Goal: Information Seeking & Learning: Learn about a topic

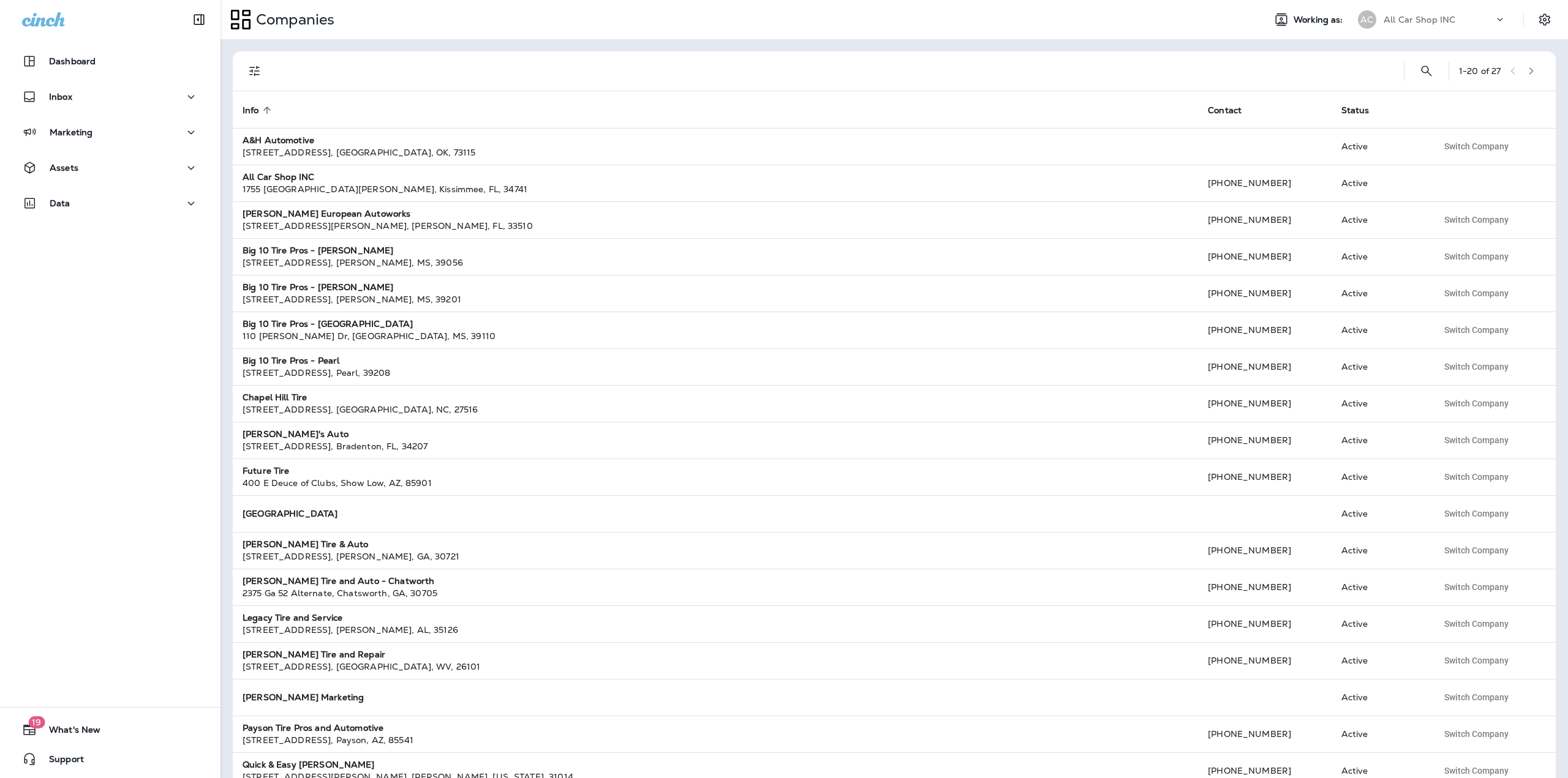
click at [1449, 23] on p "All Car Shop INC" at bounding box center [1419, 19] width 71 height 10
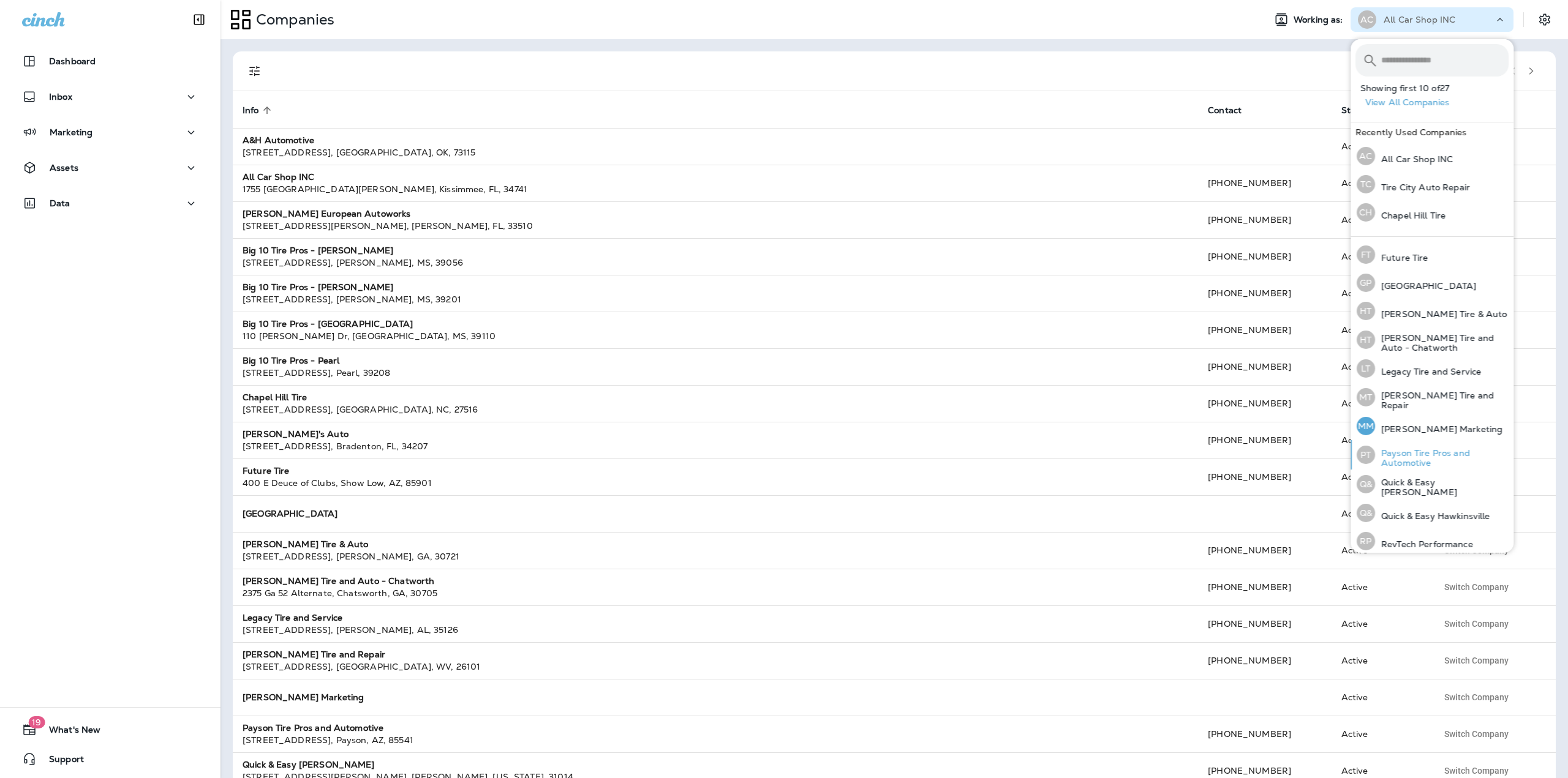
scroll to position [255, 0]
click at [1421, 540] on p "RevTech Performance" at bounding box center [1424, 543] width 98 height 10
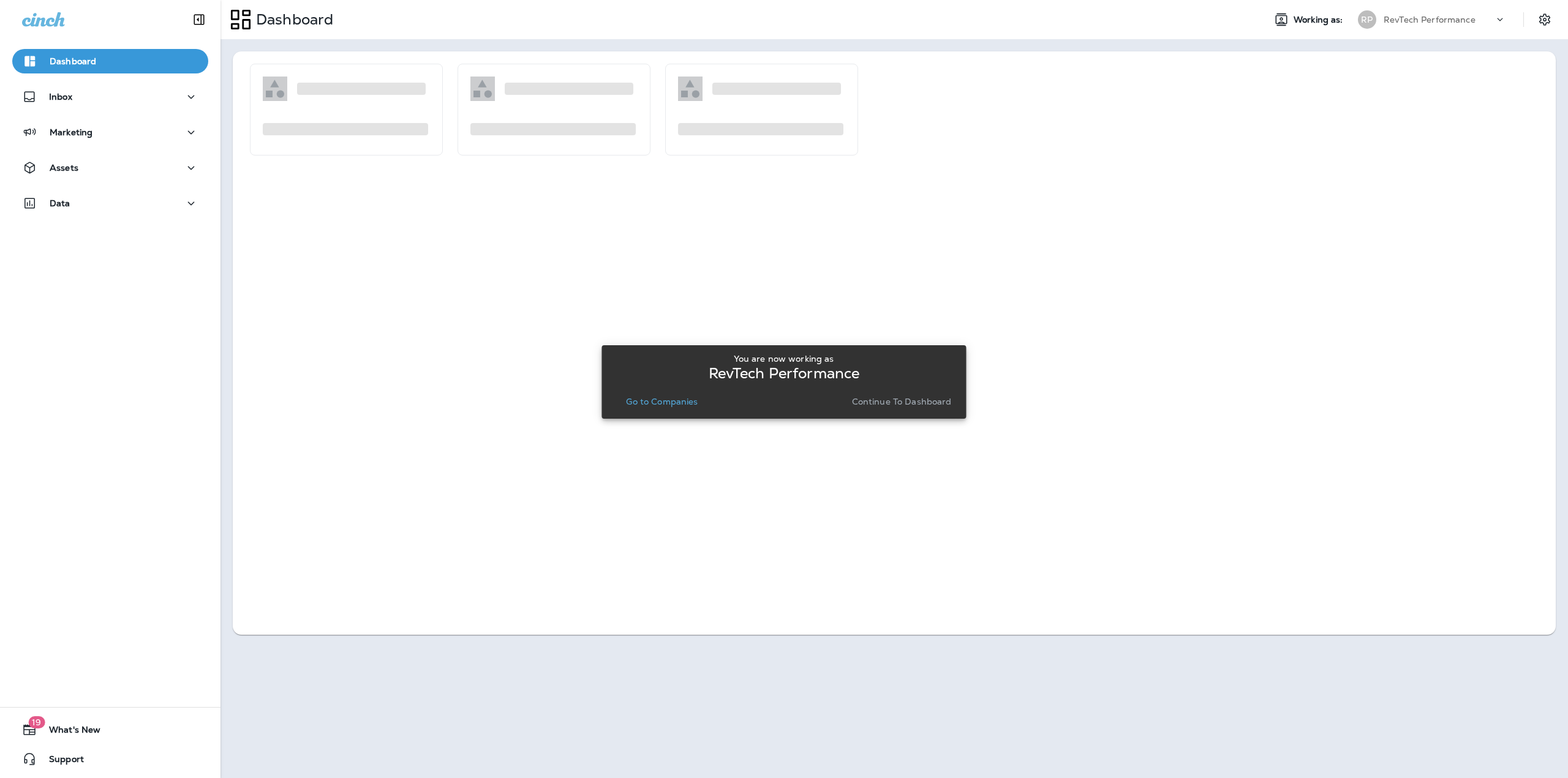
click at [678, 402] on p "Go to Companies" at bounding box center [662, 401] width 71 height 10
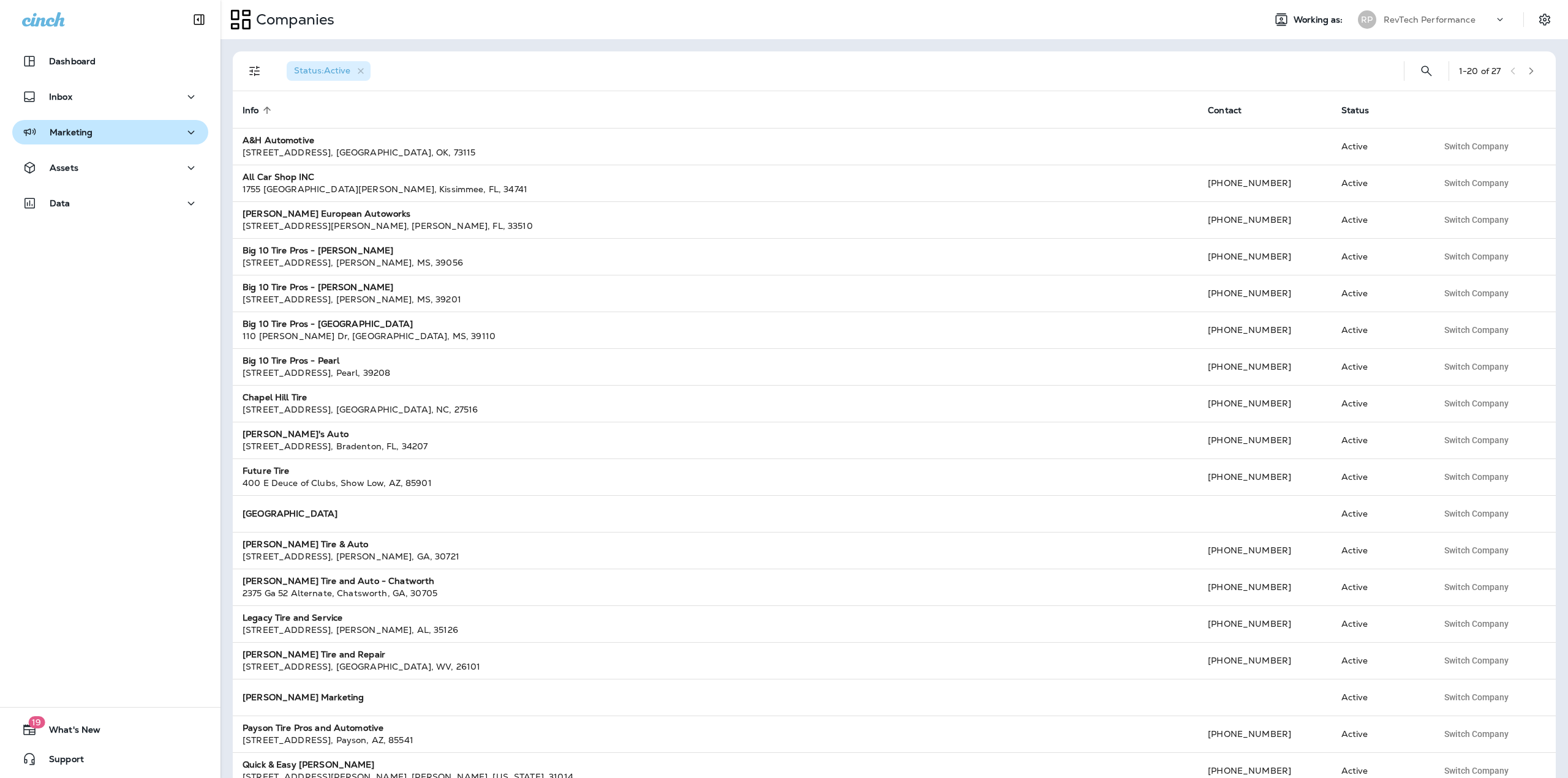
click at [120, 140] on div "Marketing" at bounding box center [110, 132] width 176 height 16
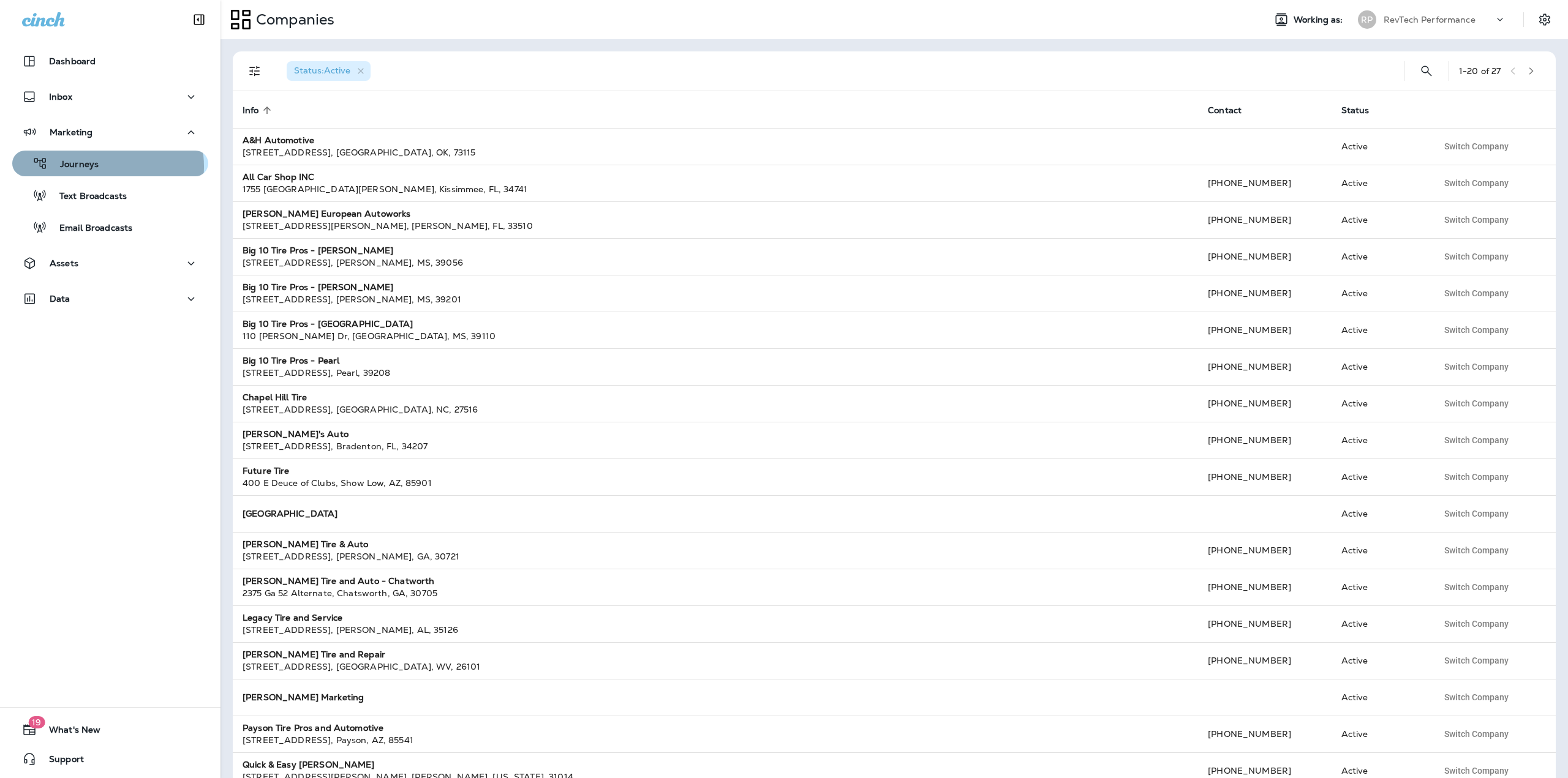
click at [99, 166] on div "Journeys" at bounding box center [110, 163] width 186 height 19
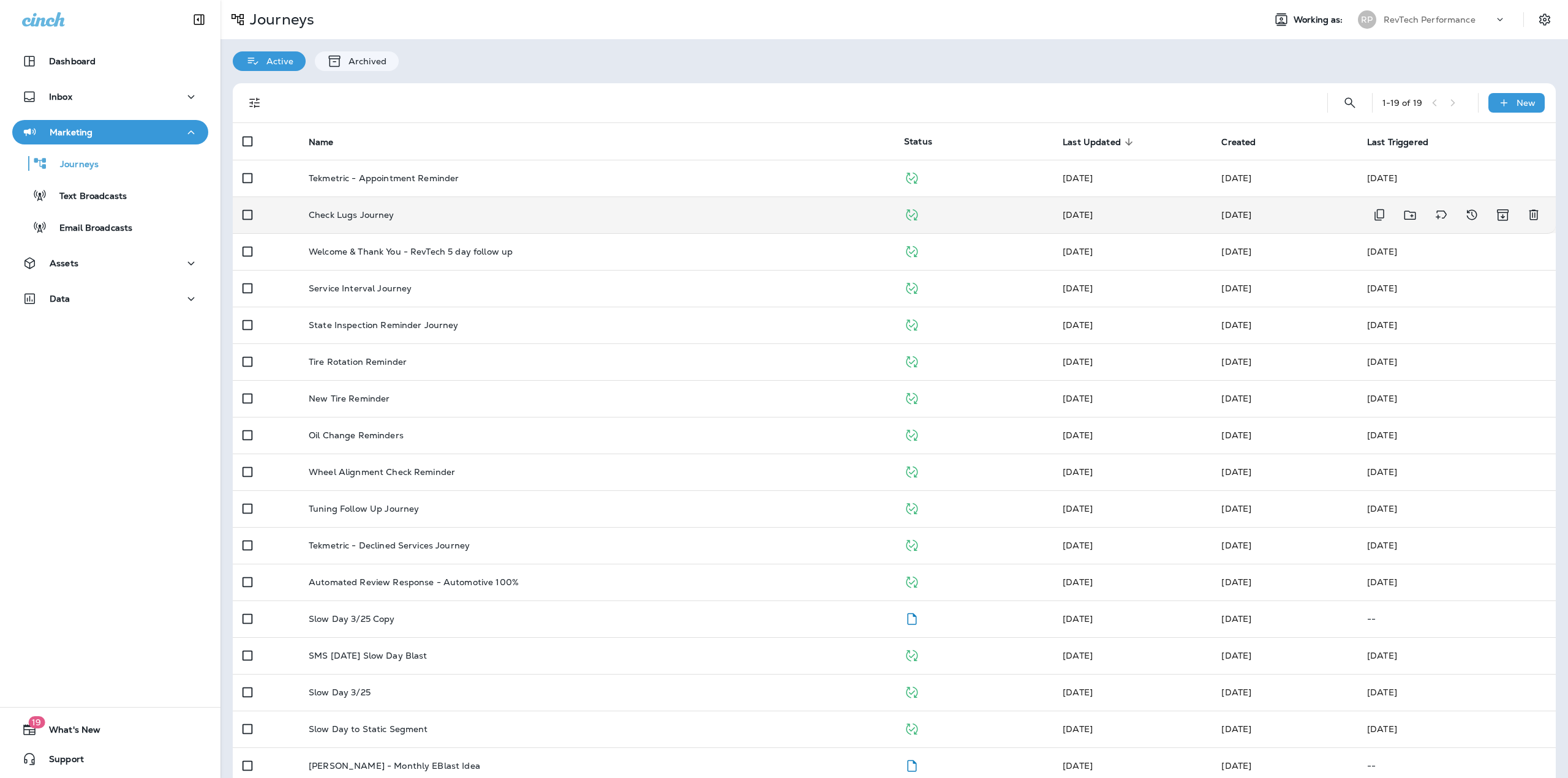
click at [445, 218] on div "Check Lugs Journey" at bounding box center [596, 215] width 576 height 10
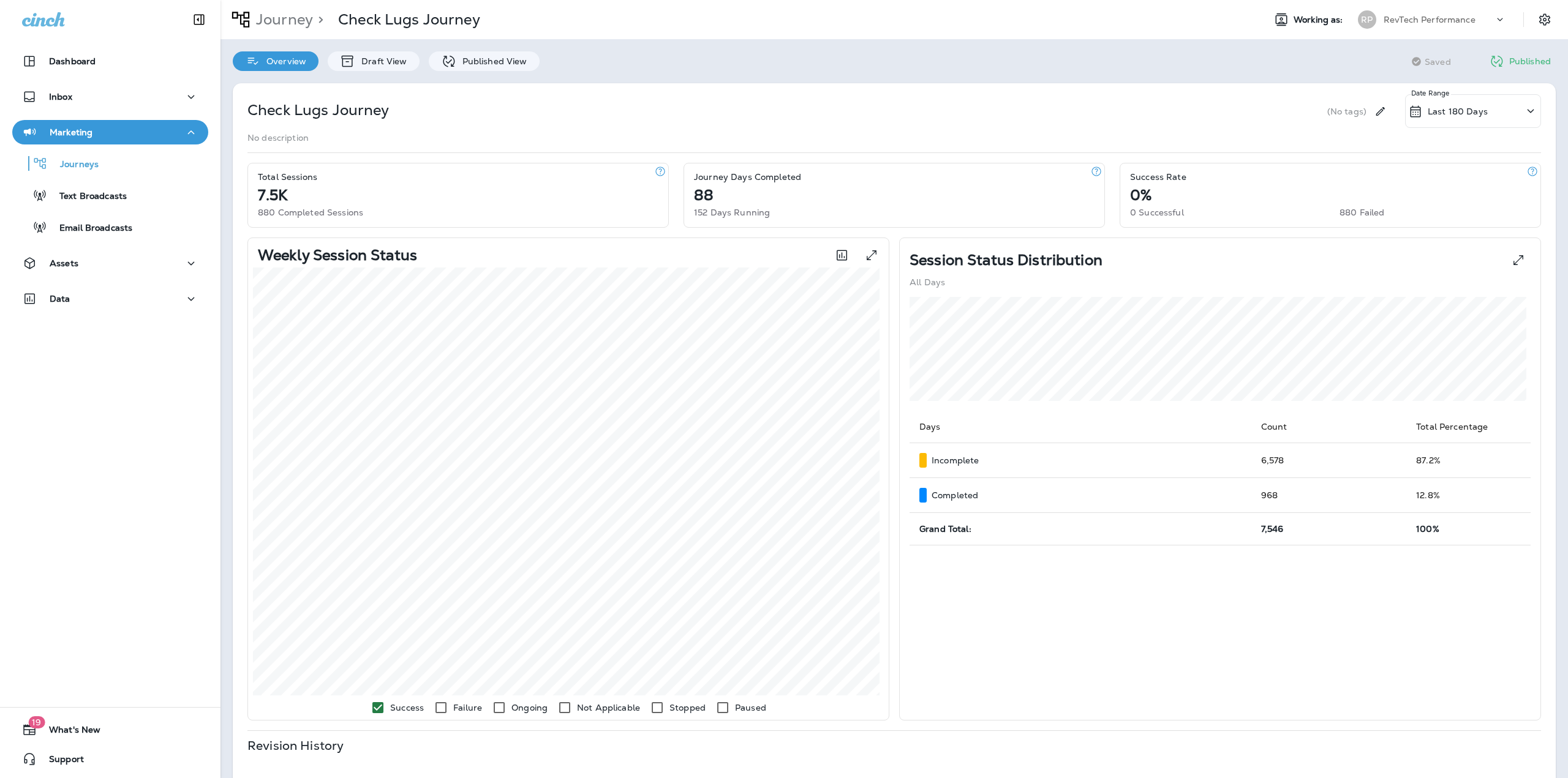
click at [459, 71] on div "Check Lugs Journey (No tags) Last 180 Days Date Range No description Total Sess…" at bounding box center [894, 587] width 1347 height 1033
click at [459, 66] on p "Published View" at bounding box center [492, 61] width 71 height 10
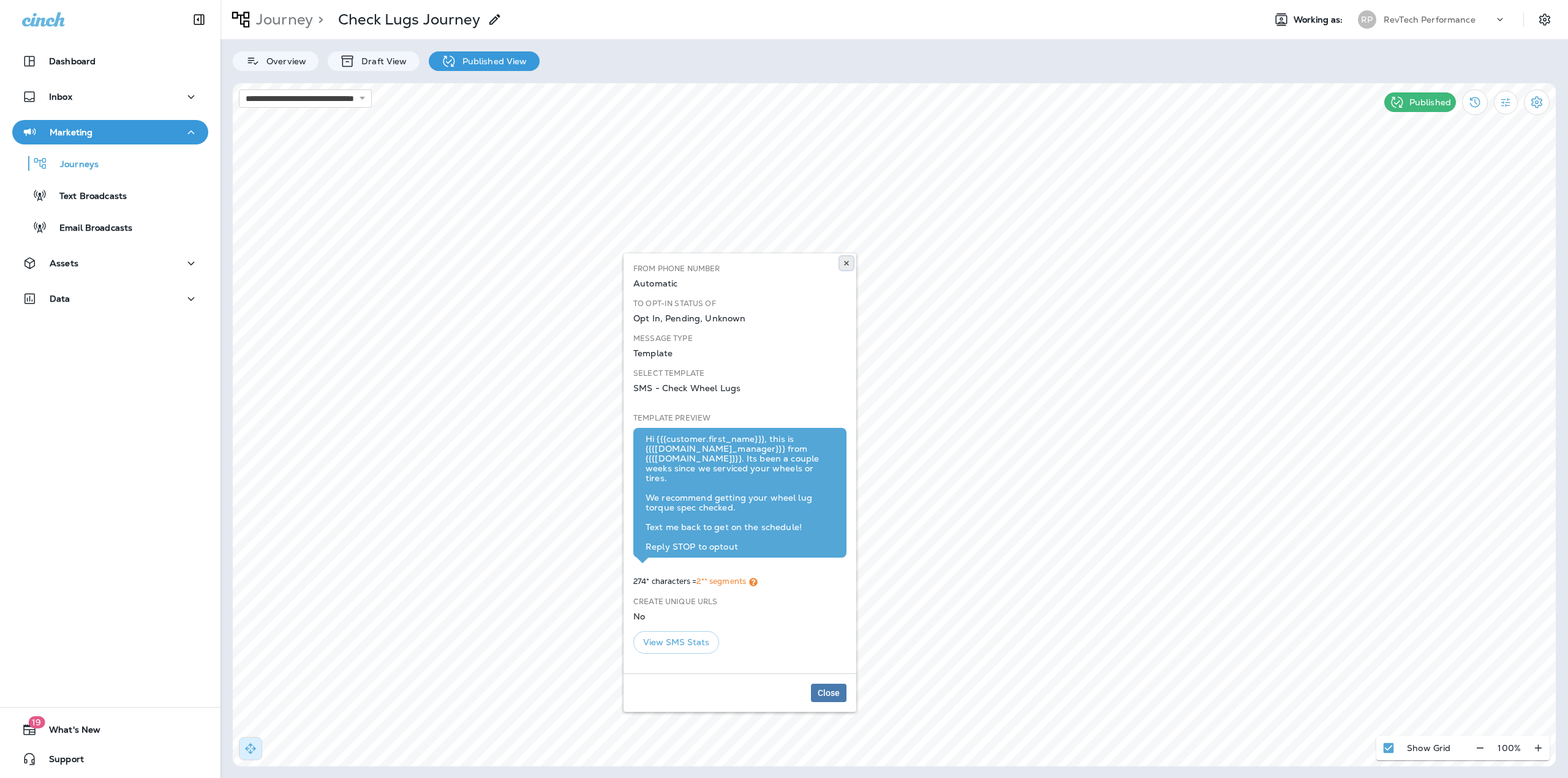
click at [849, 267] on icon at bounding box center [846, 264] width 7 height 7
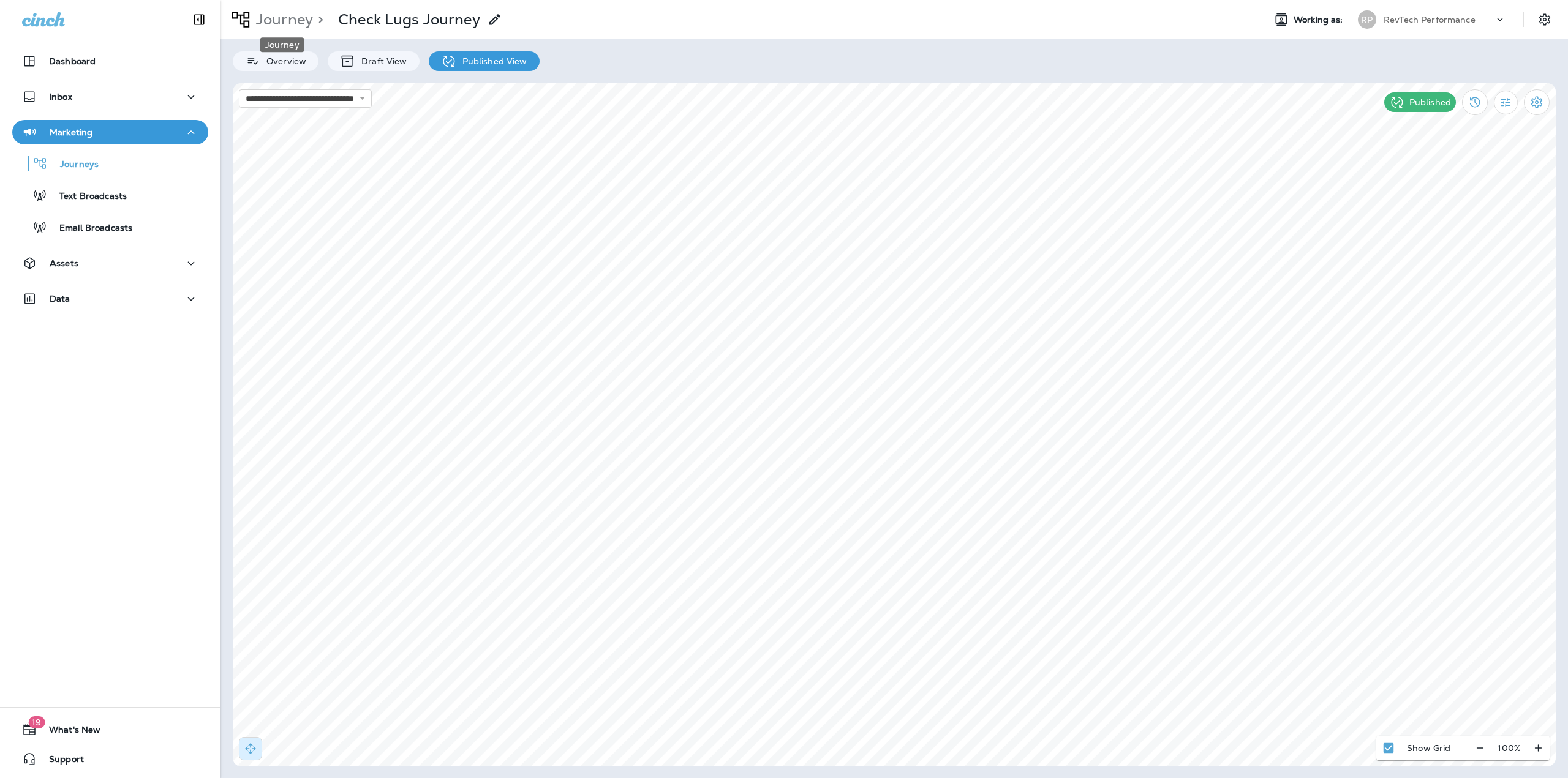
click at [281, 16] on p "Journey" at bounding box center [282, 19] width 62 height 19
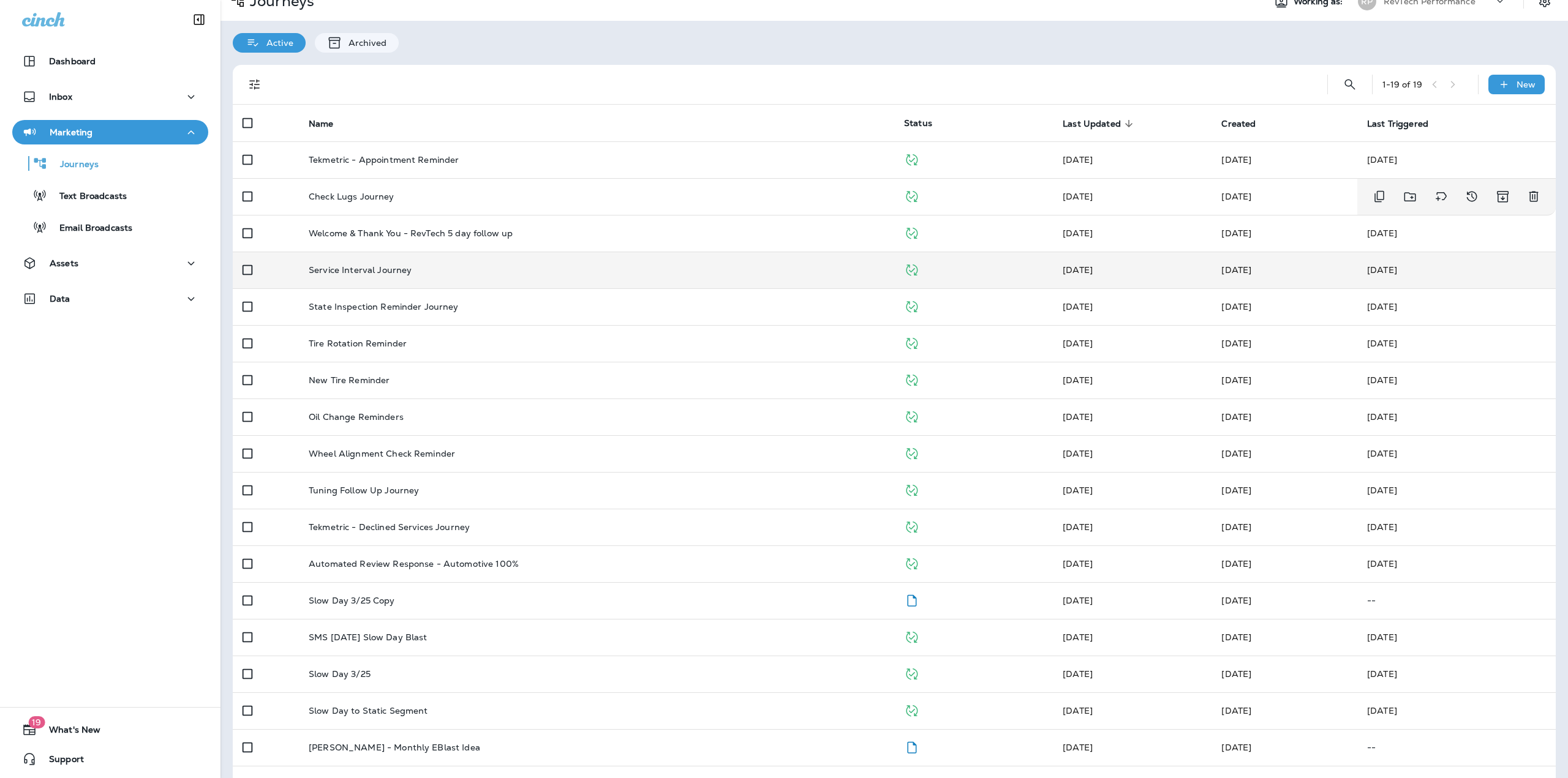
scroll to position [92, 0]
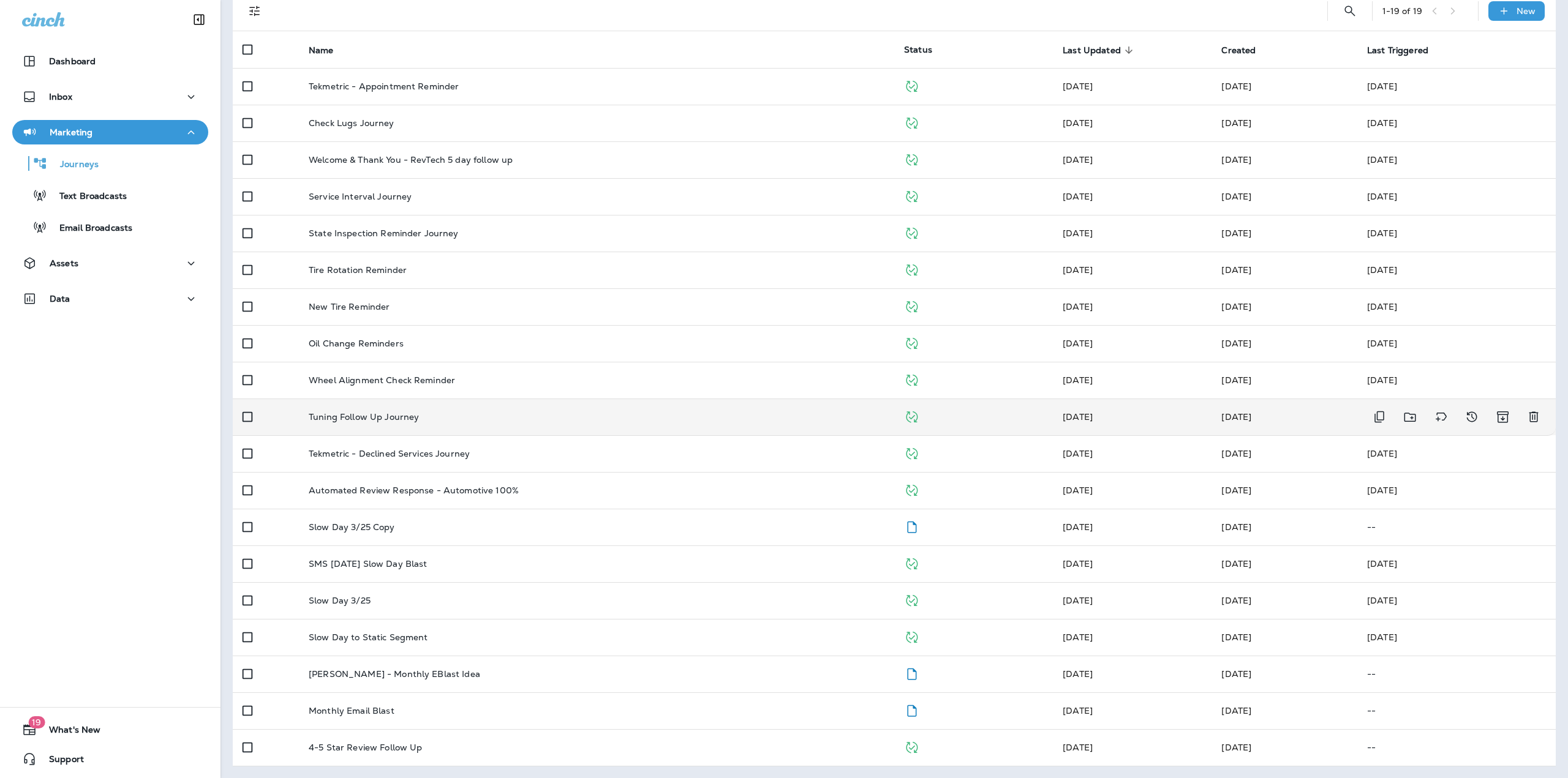
click at [417, 424] on td "Tuning Follow Up Journey" at bounding box center [596, 416] width 595 height 36
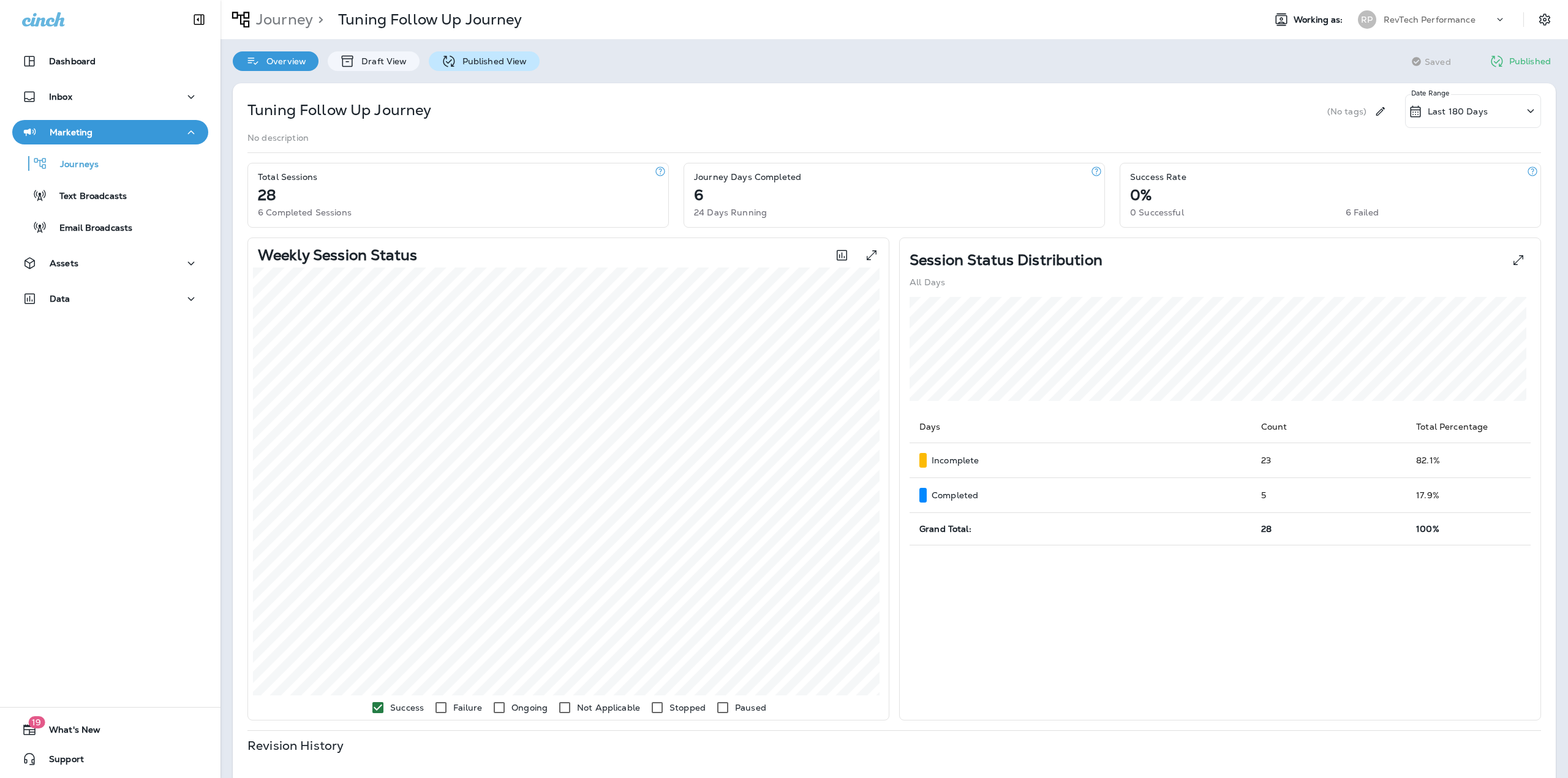
click at [466, 66] on p "Published View" at bounding box center [492, 61] width 71 height 10
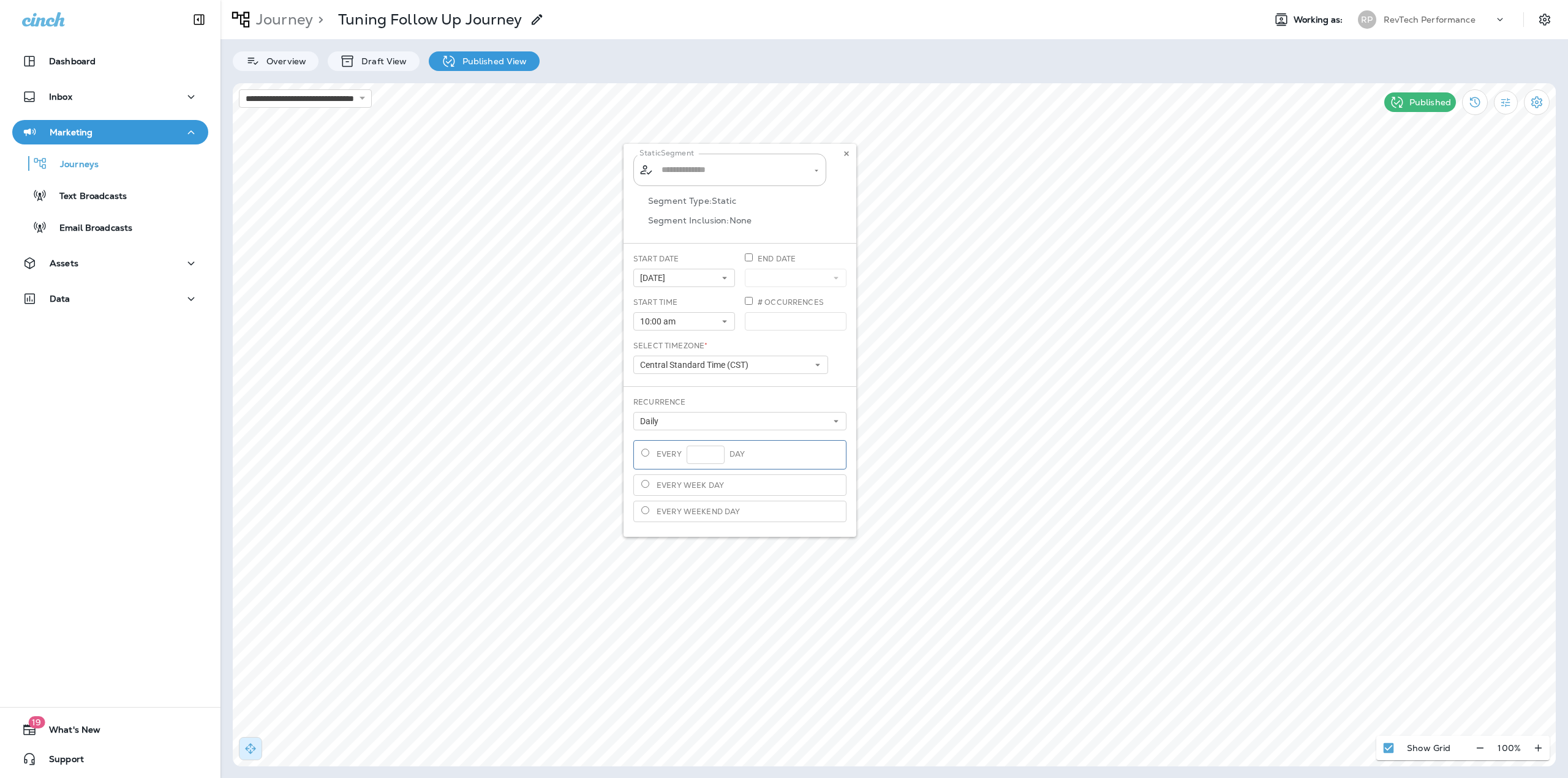
type input "**********"
click at [845, 155] on icon at bounding box center [846, 154] width 7 height 7
type input "**********"
click at [845, 135] on icon at bounding box center [846, 134] width 7 height 7
select select "*"
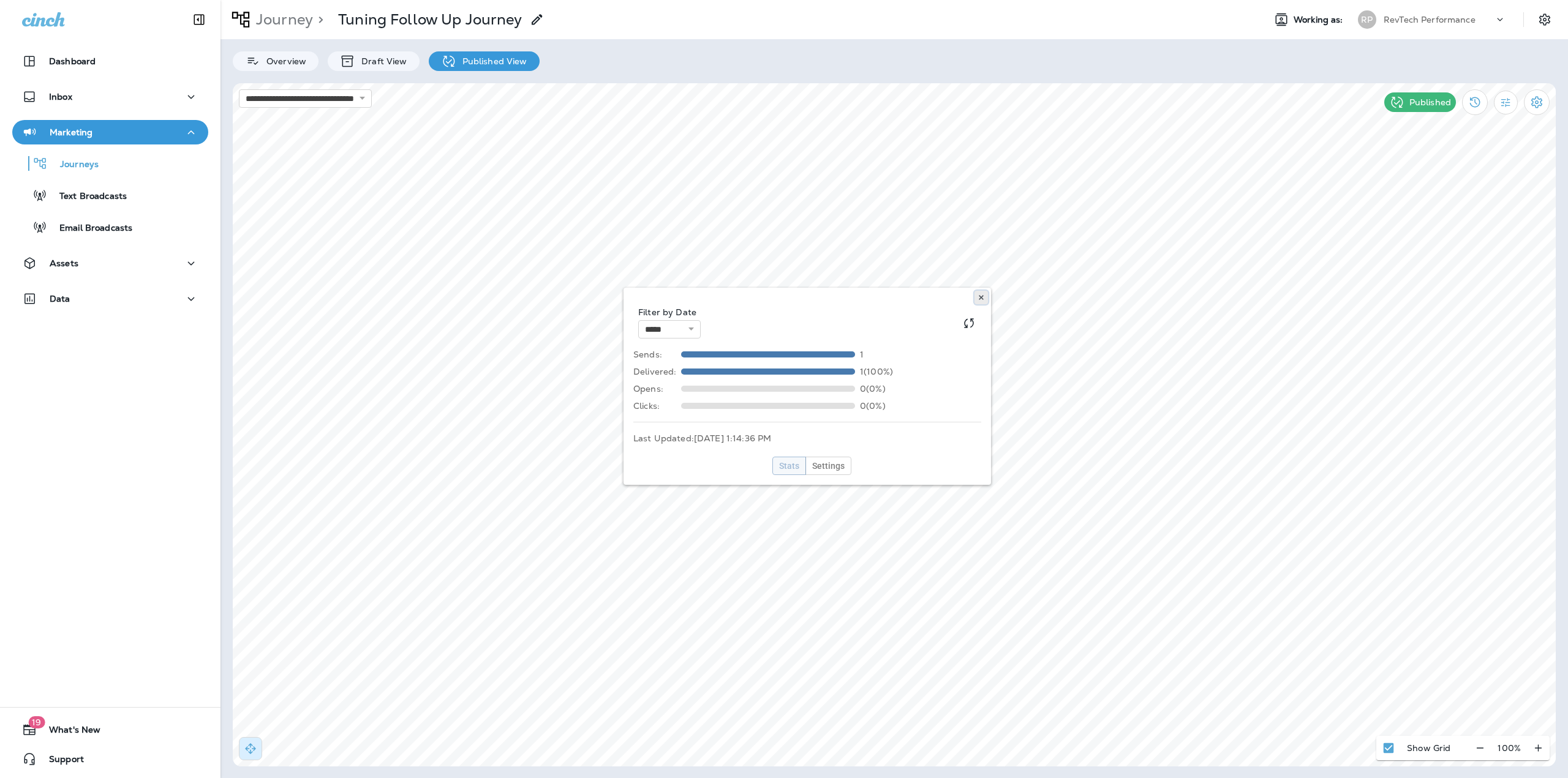
click at [980, 296] on use at bounding box center [980, 297] width 4 height 5
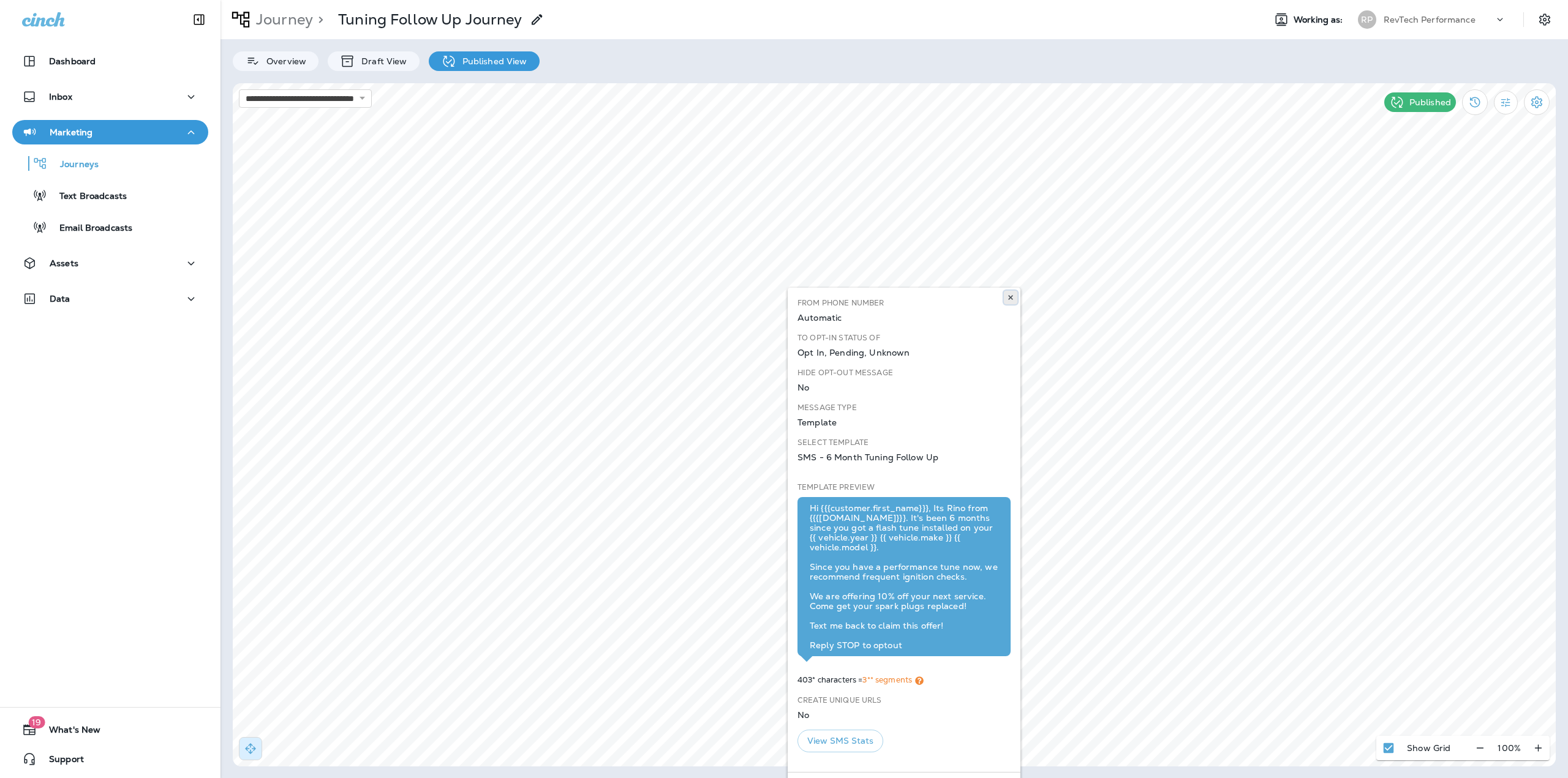
click at [1013, 301] on button at bounding box center [1010, 298] width 13 height 13
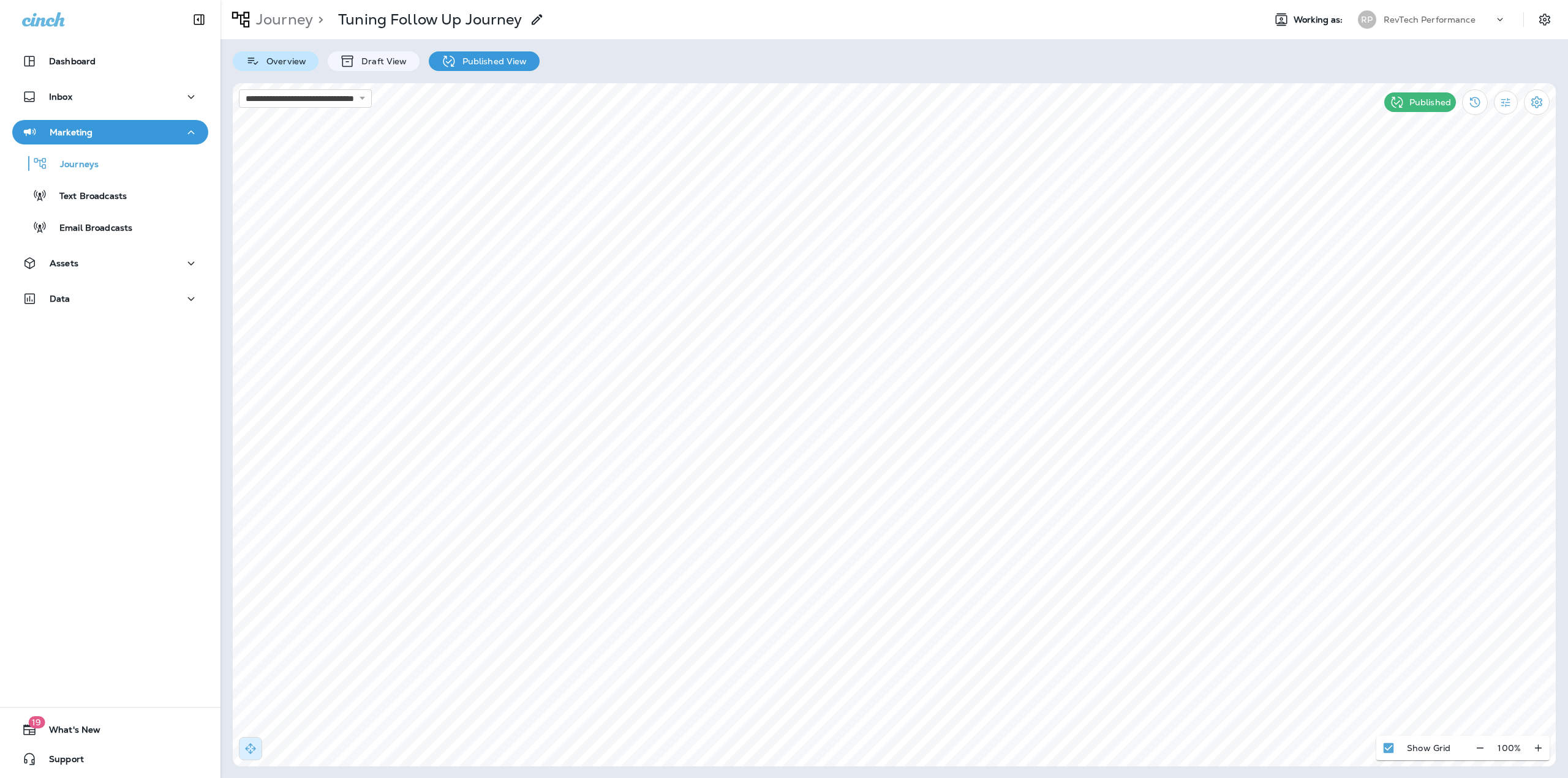
click at [270, 59] on p "Overview" at bounding box center [283, 61] width 46 height 10
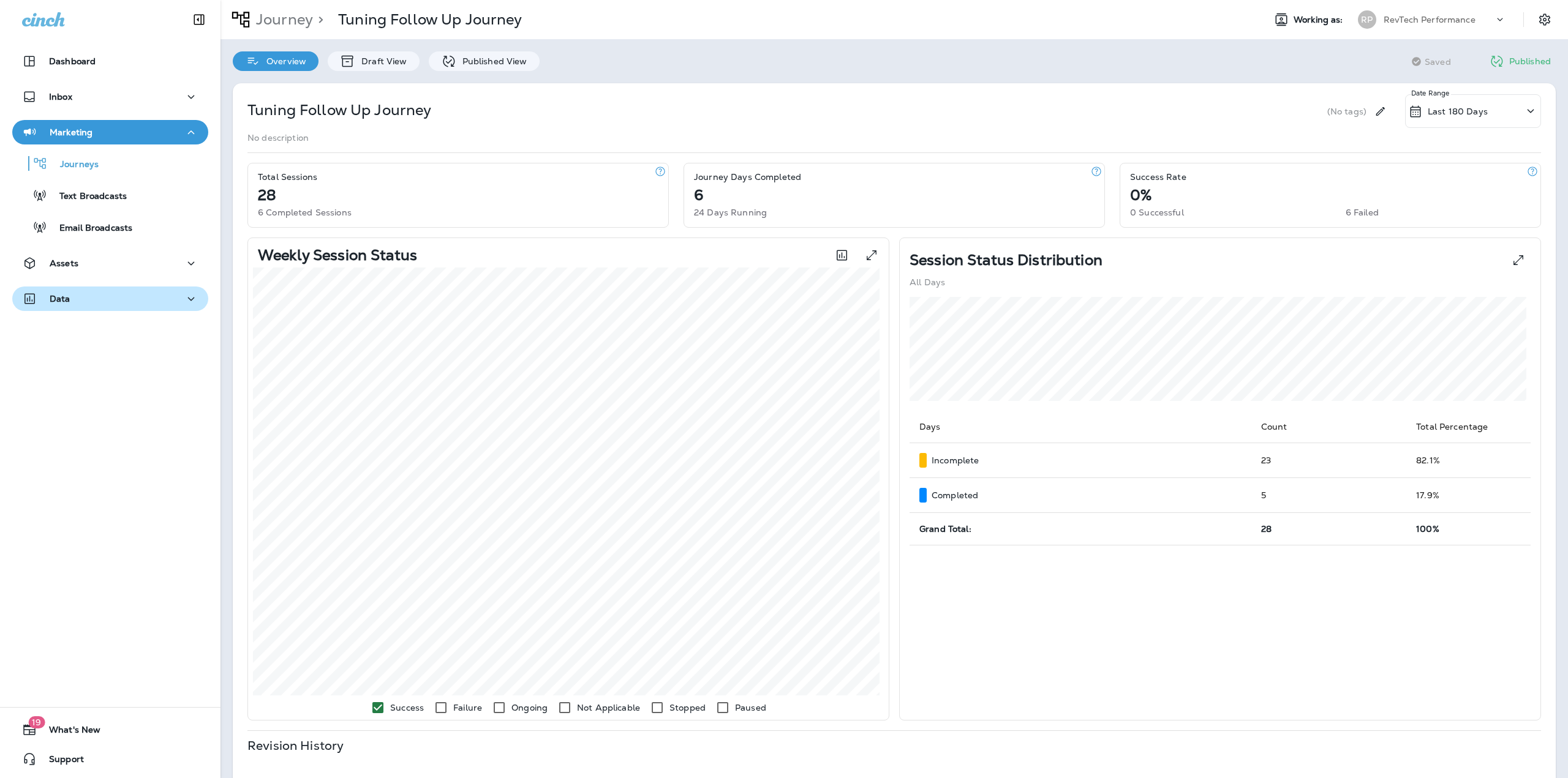
click at [79, 305] on div "Data" at bounding box center [110, 298] width 176 height 16
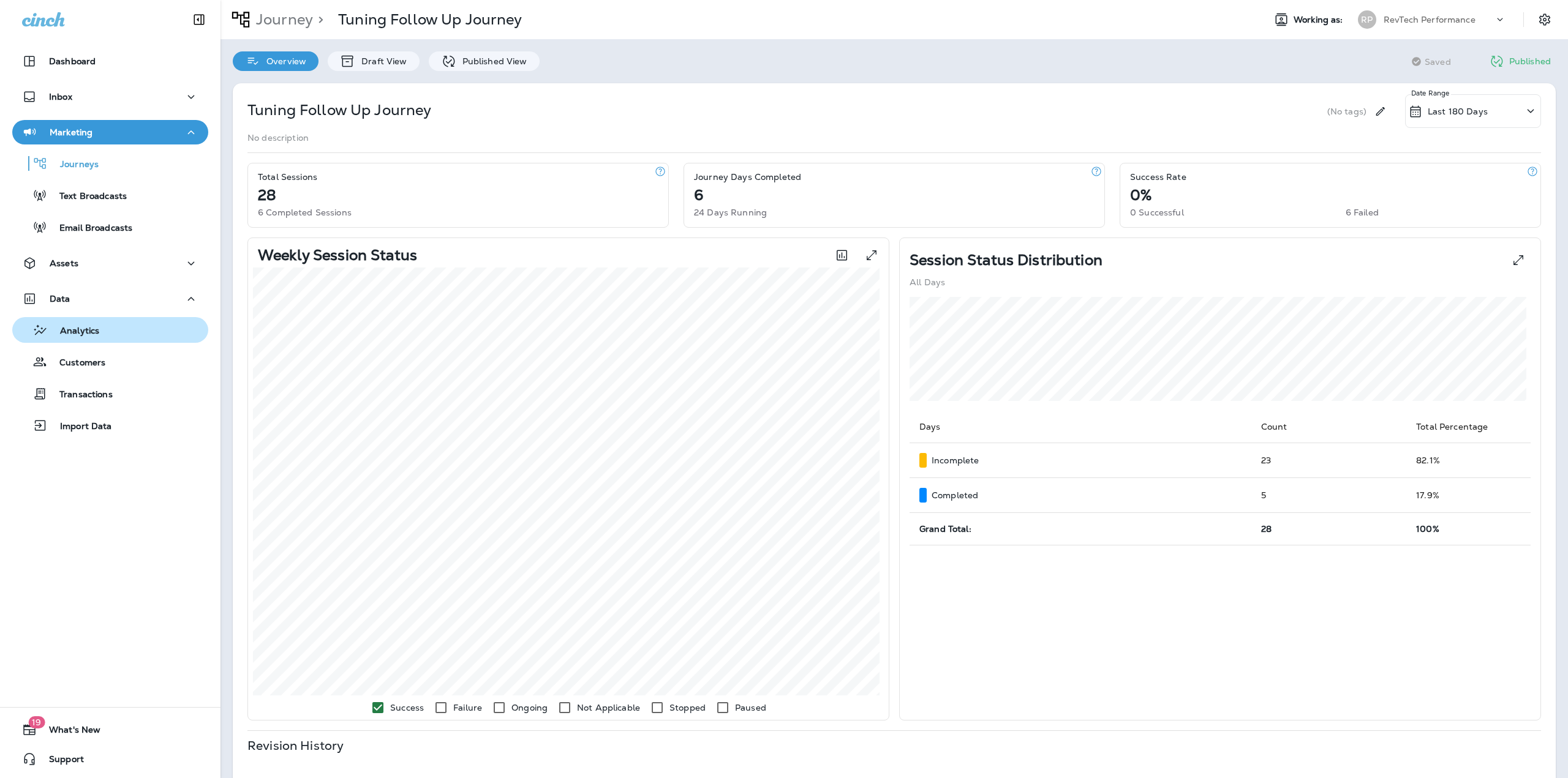
click at [83, 334] on p "Analytics" at bounding box center [73, 332] width 51 height 12
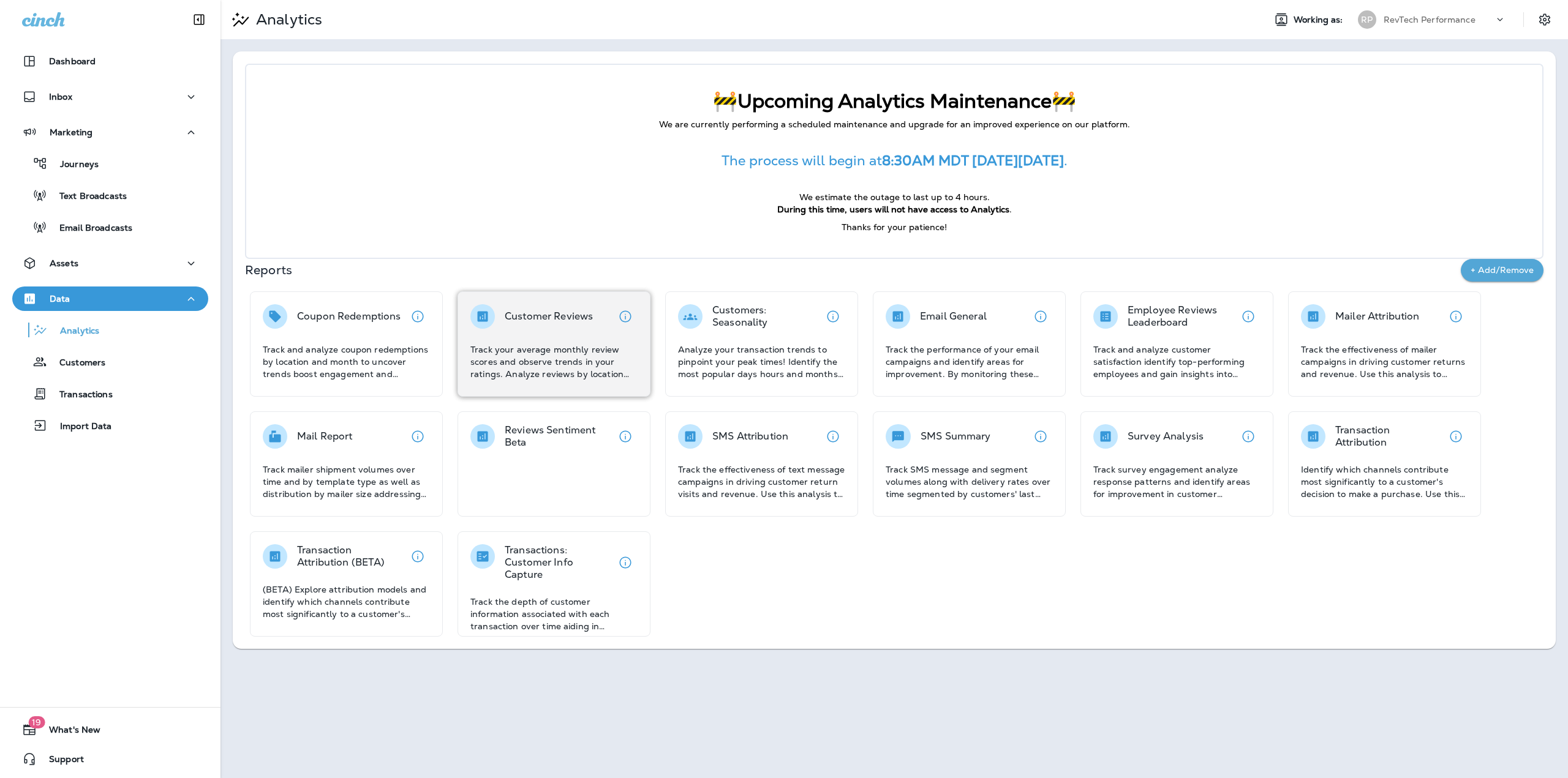
click at [568, 359] on p "Track your average monthly review scores and observe trends in your ratings. An…" at bounding box center [553, 362] width 167 height 36
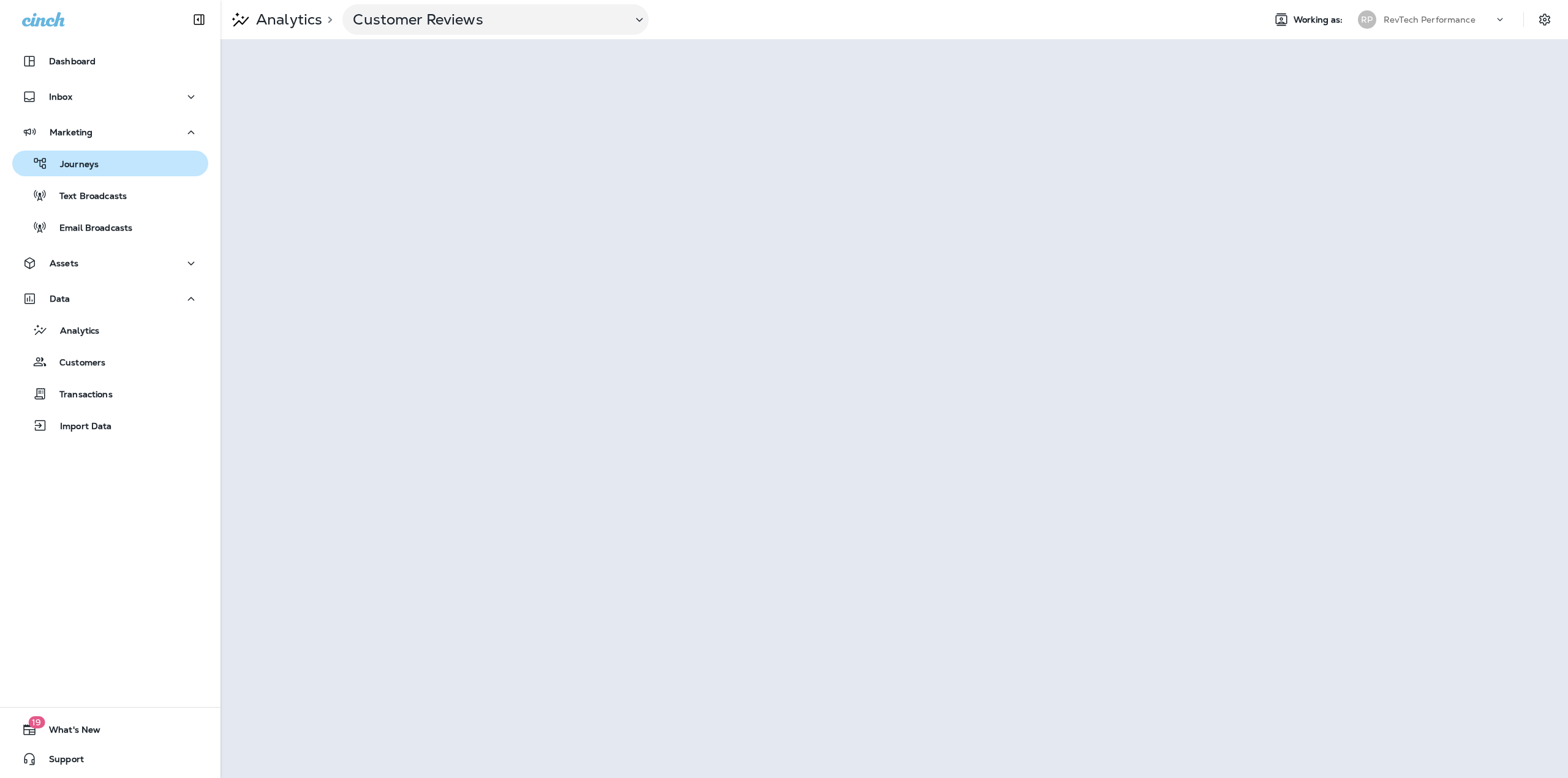
click at [62, 173] on button "Journeys" at bounding box center [110, 163] width 196 height 26
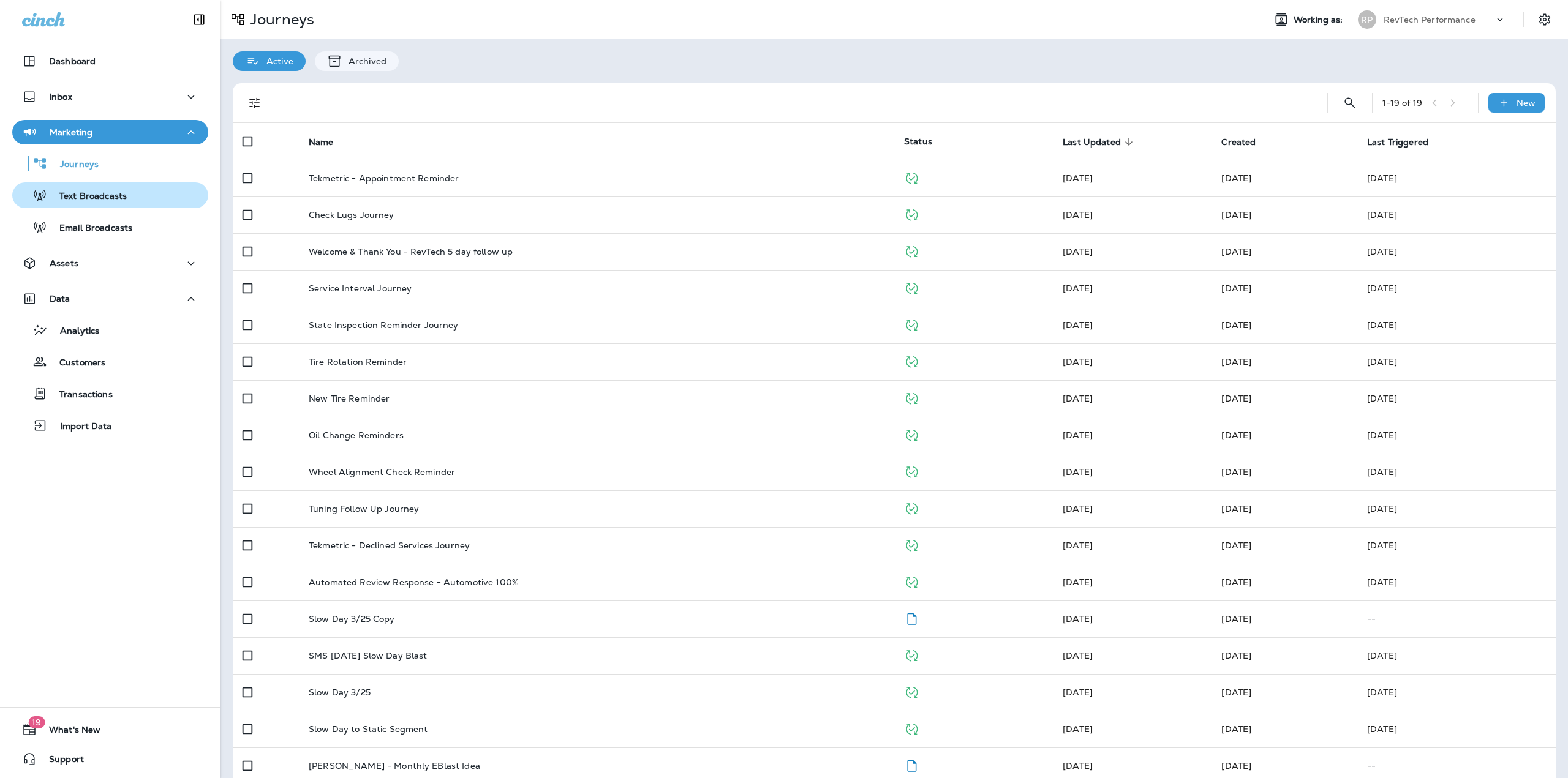
click at [74, 203] on div "Text Broadcasts" at bounding box center [72, 195] width 110 height 19
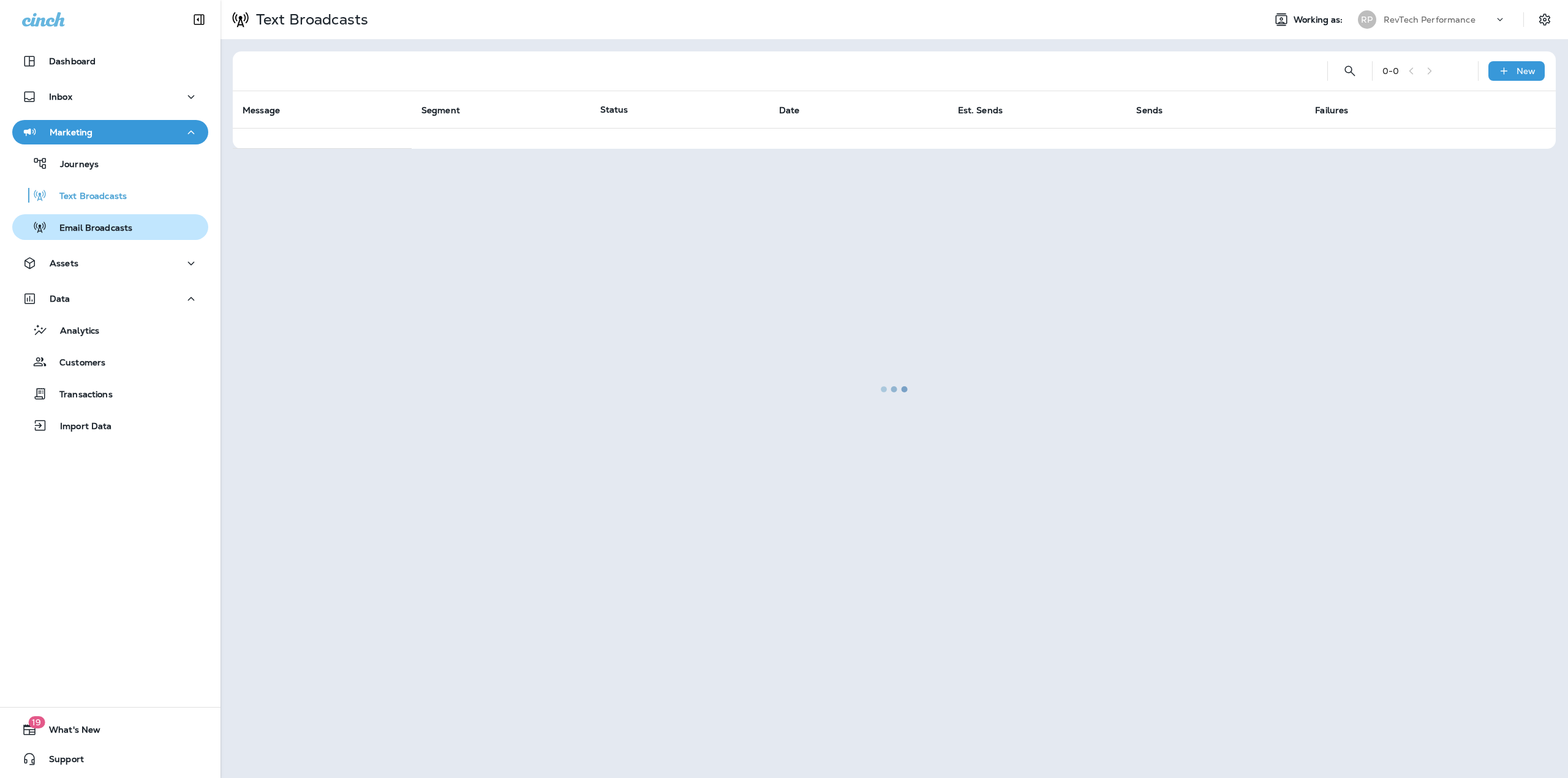
click at [76, 226] on p "Email Broadcasts" at bounding box center [89, 229] width 85 height 12
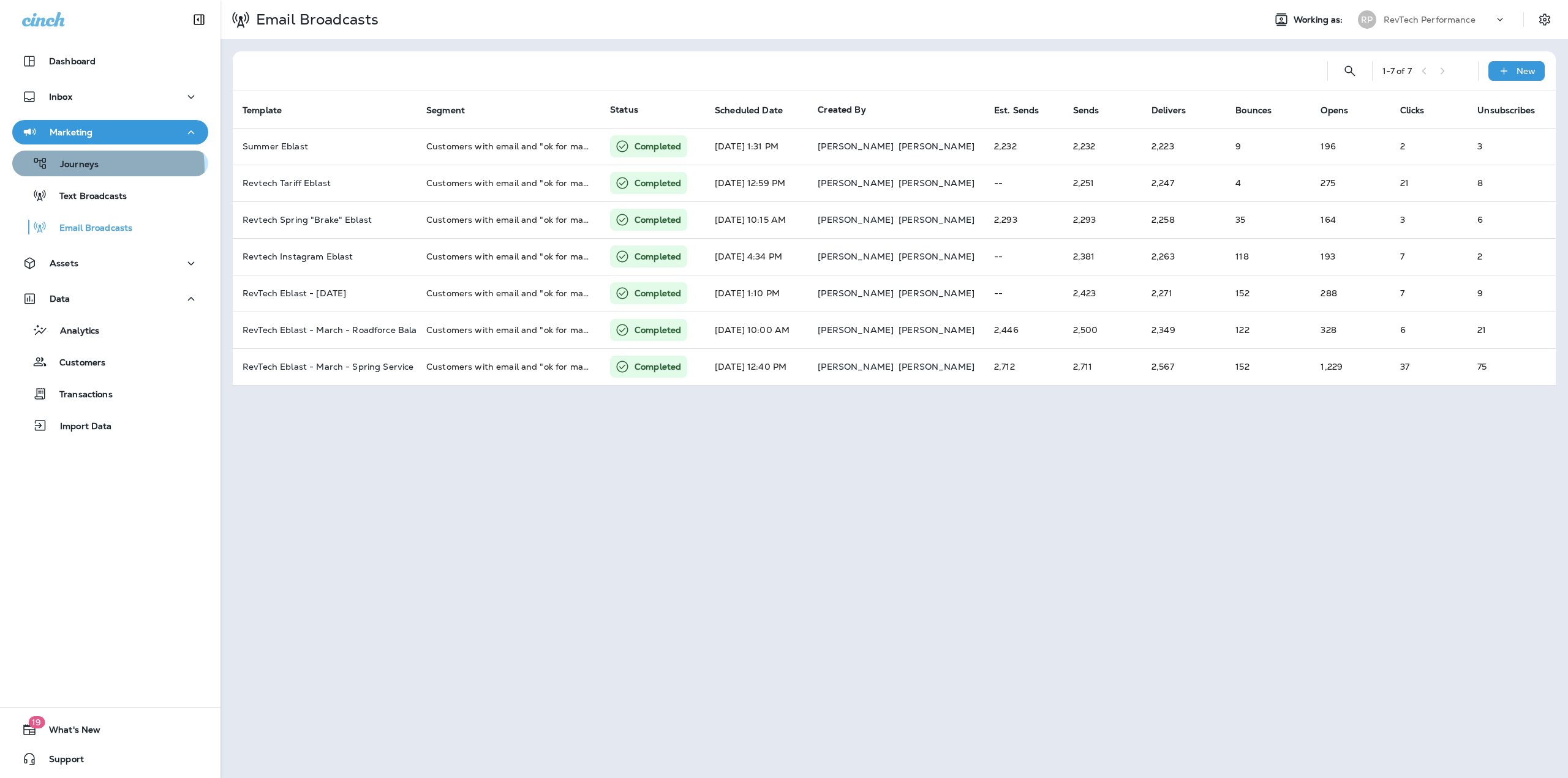
click at [83, 169] on p "Journeys" at bounding box center [73, 165] width 51 height 12
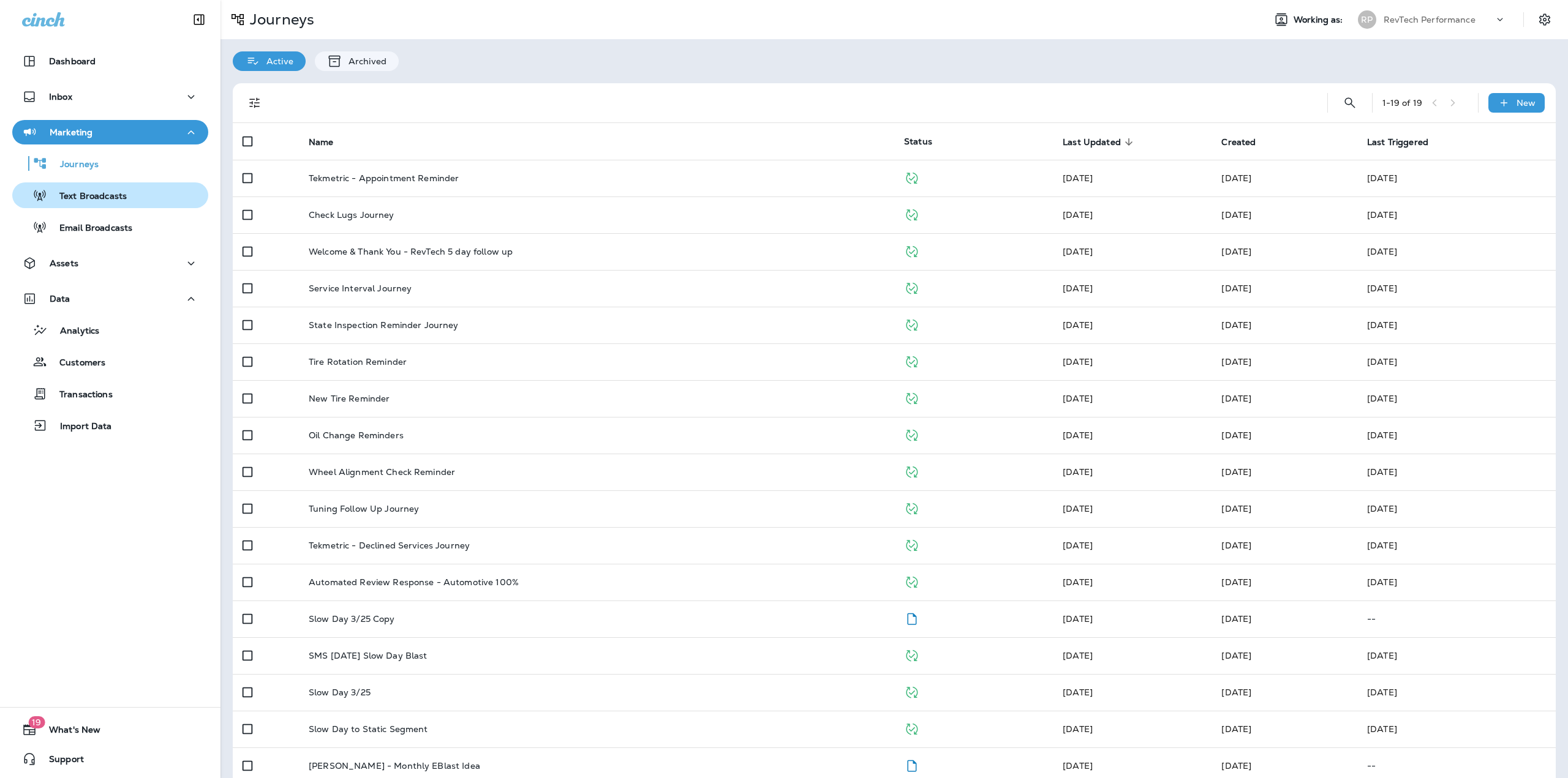
click at [76, 191] on p "Text Broadcasts" at bounding box center [86, 197] width 79 height 12
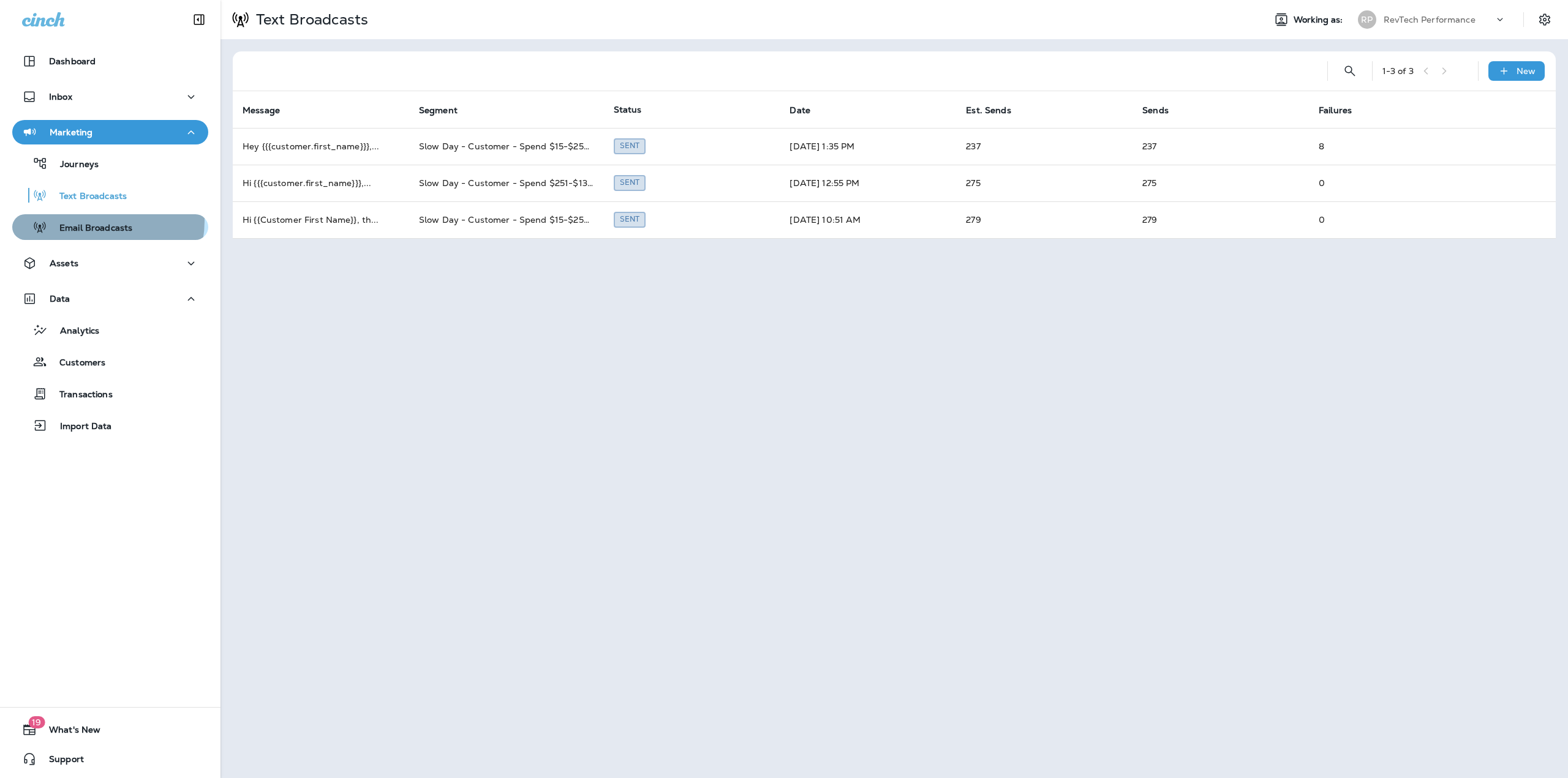
click at [97, 221] on div "Email Broadcasts" at bounding box center [74, 227] width 115 height 19
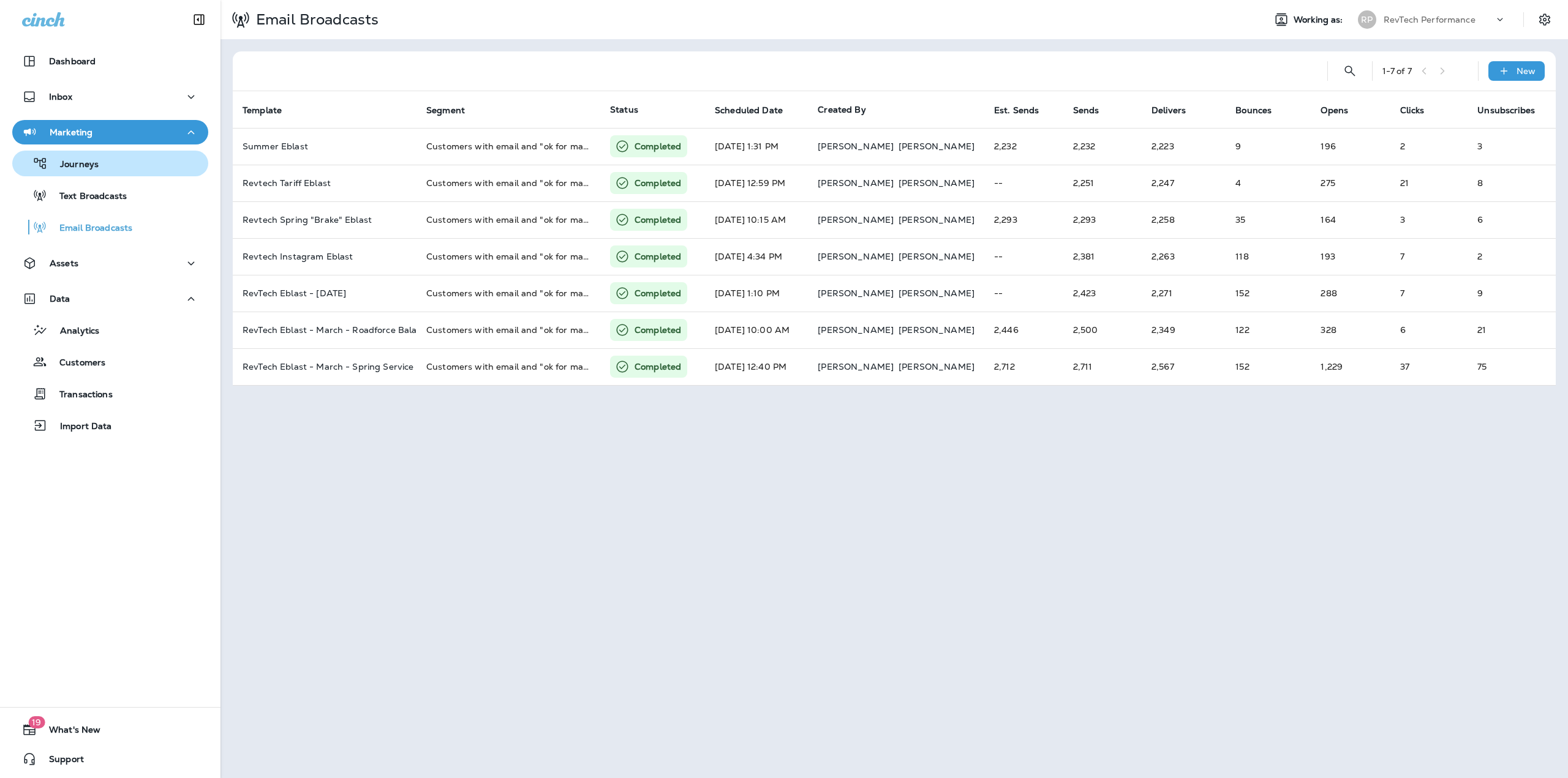
click at [104, 169] on div "Journeys" at bounding box center [110, 163] width 186 height 19
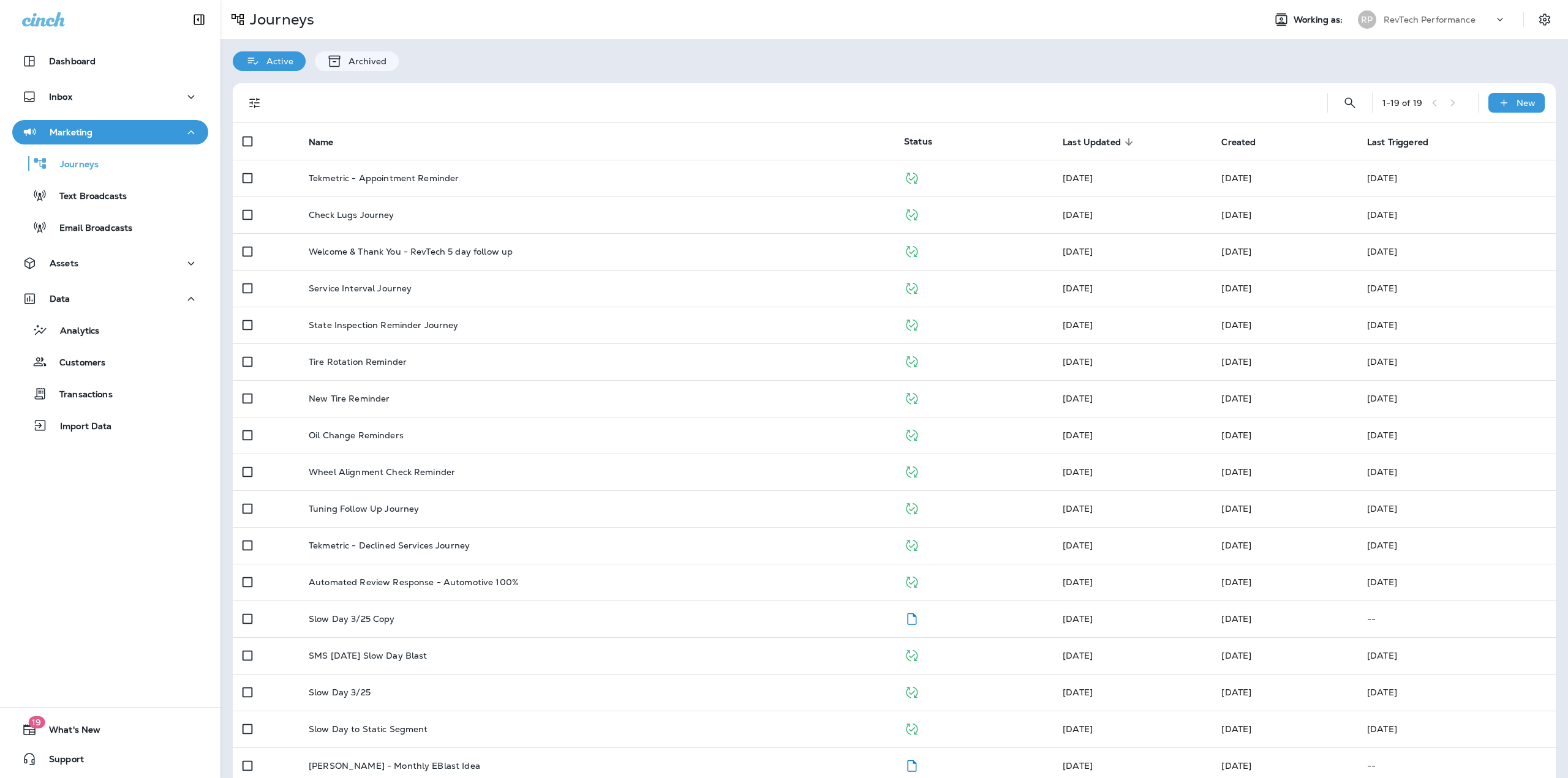
click at [1373, 17] on div "RP" at bounding box center [1367, 19] width 33 height 19
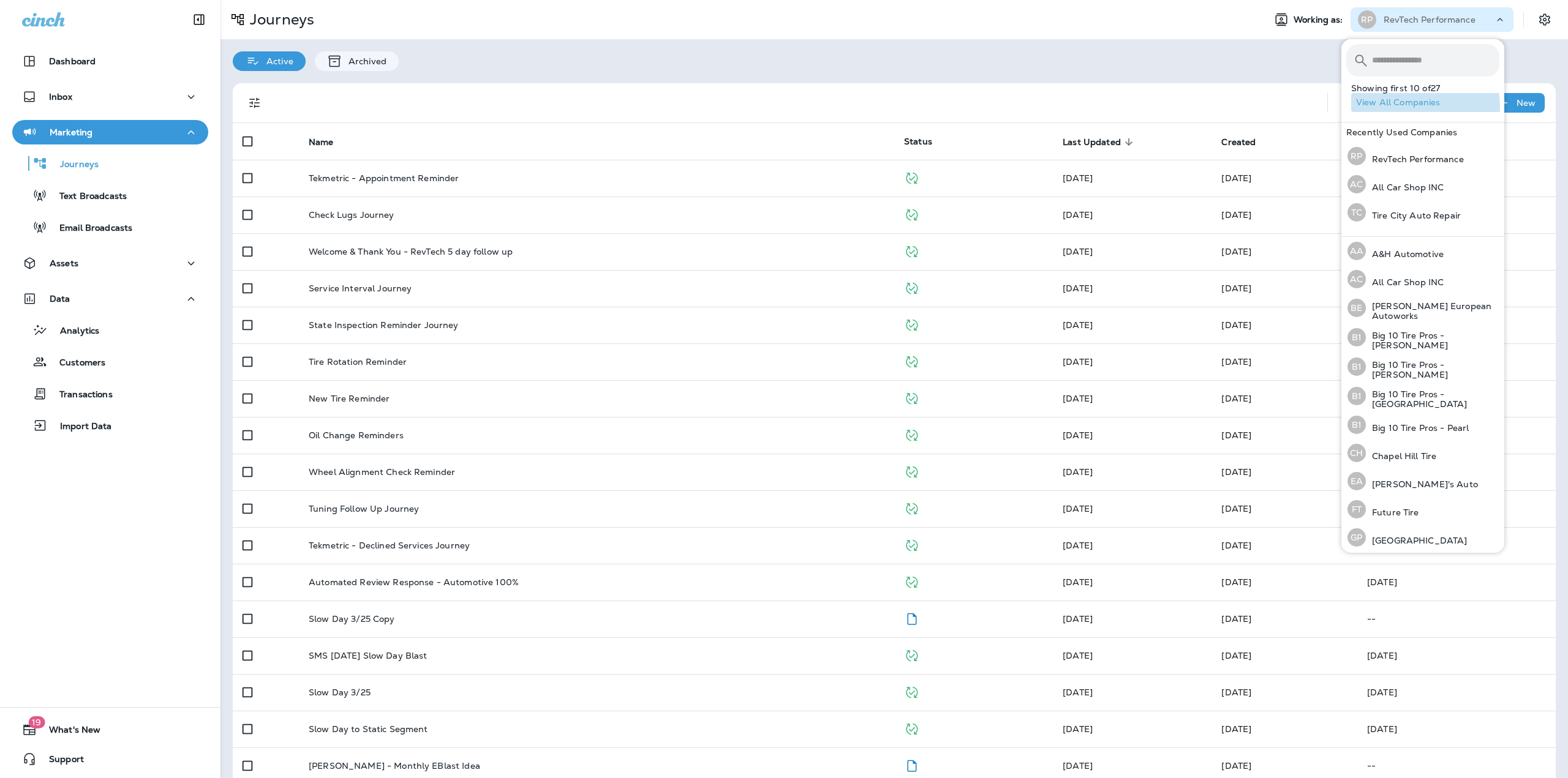
click at [1425, 106] on button "View All Companies" at bounding box center [1428, 102] width 153 height 19
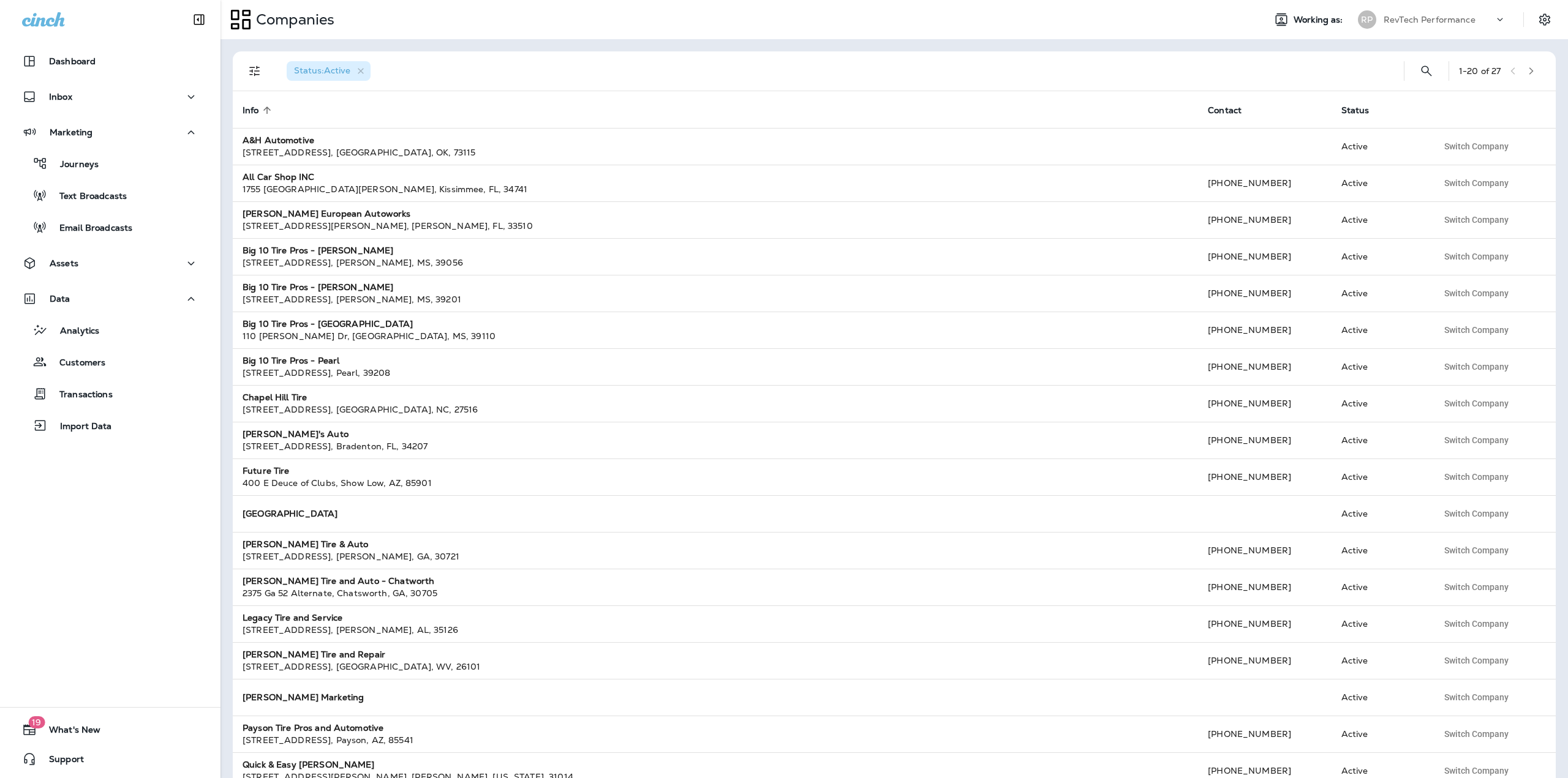
click at [1526, 68] on icon "button" at bounding box center [1531, 71] width 9 height 9
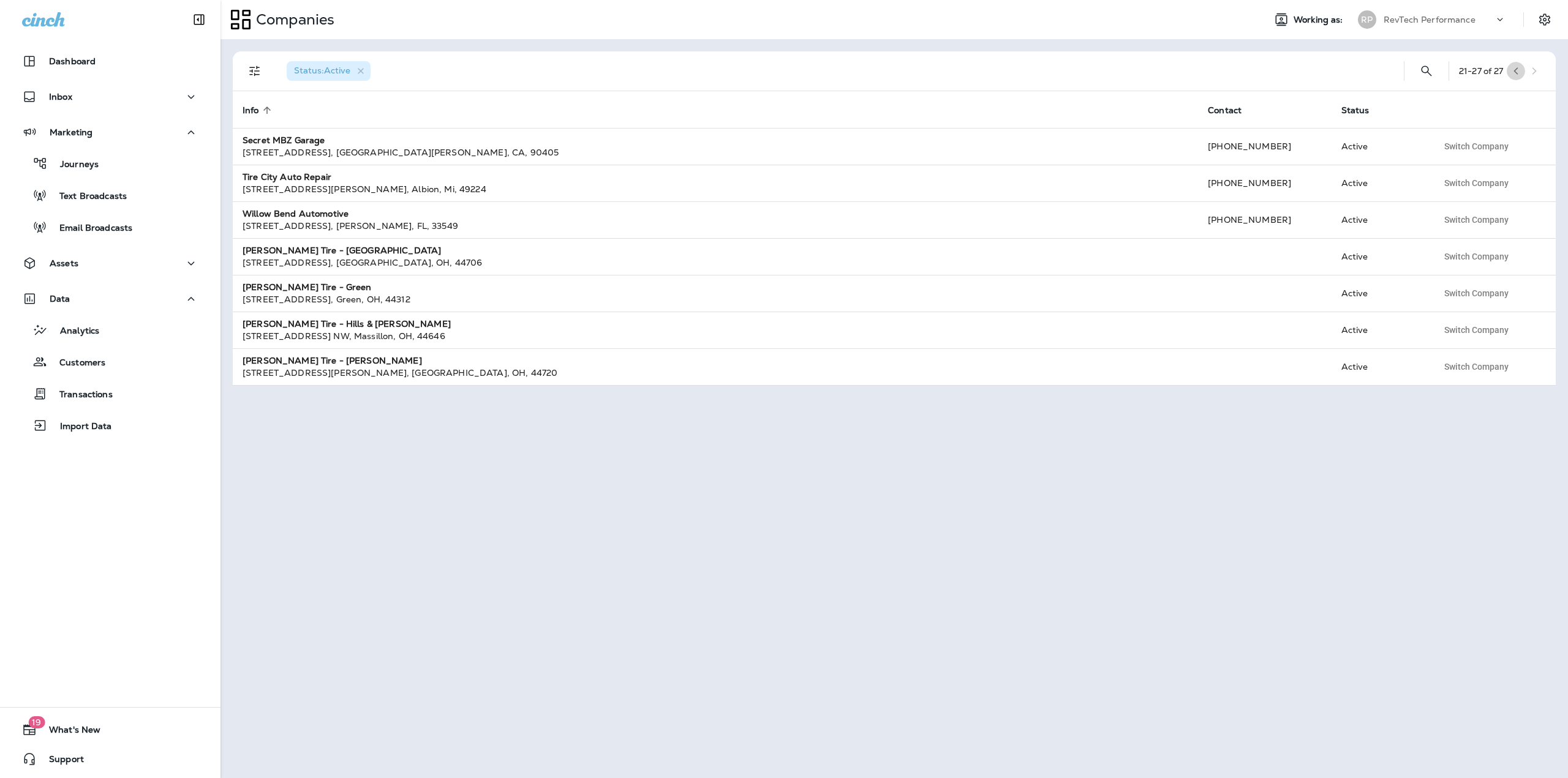
click at [1515, 75] on button "button" at bounding box center [1515, 71] width 19 height 19
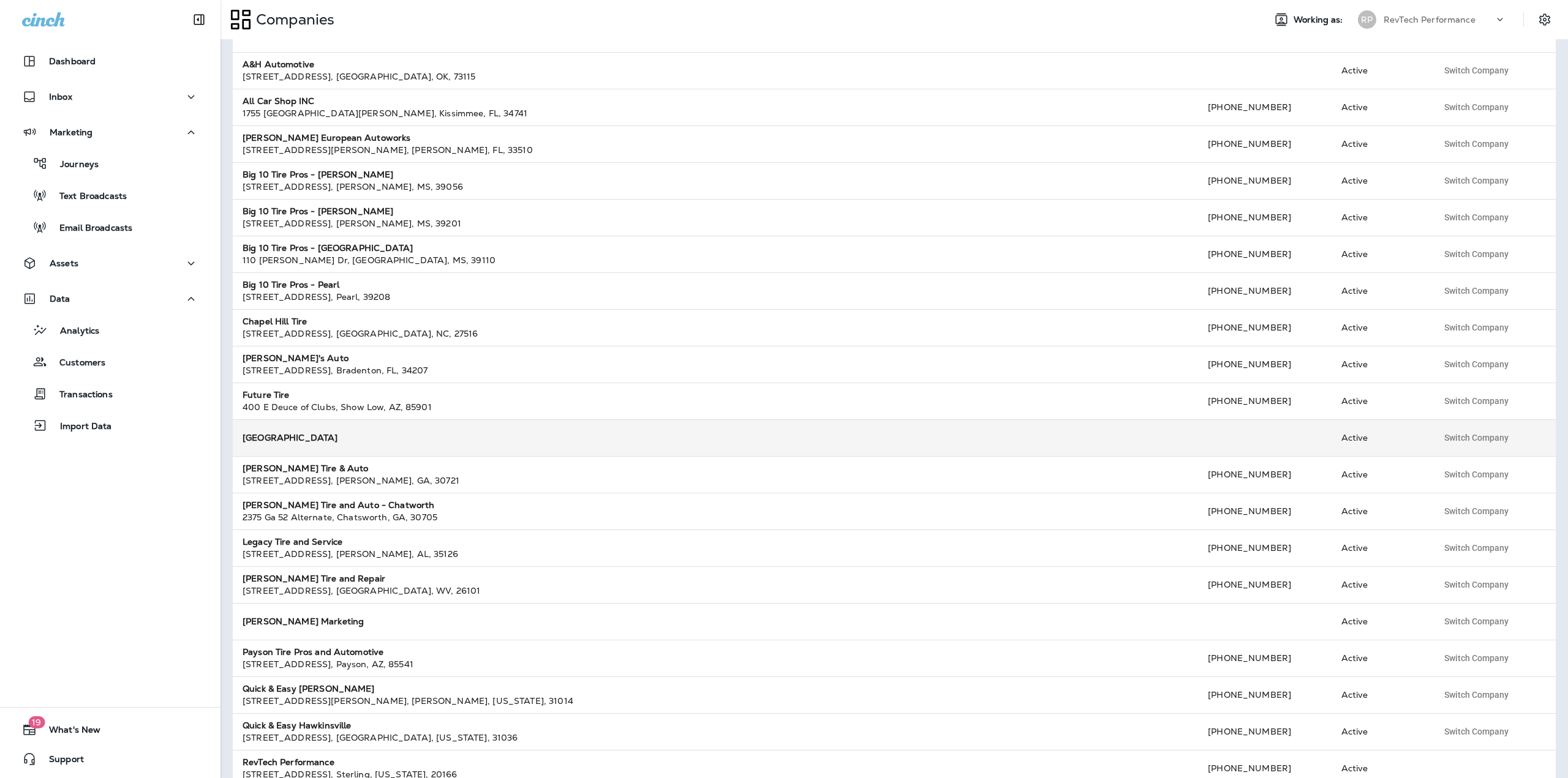
scroll to position [97, 0]
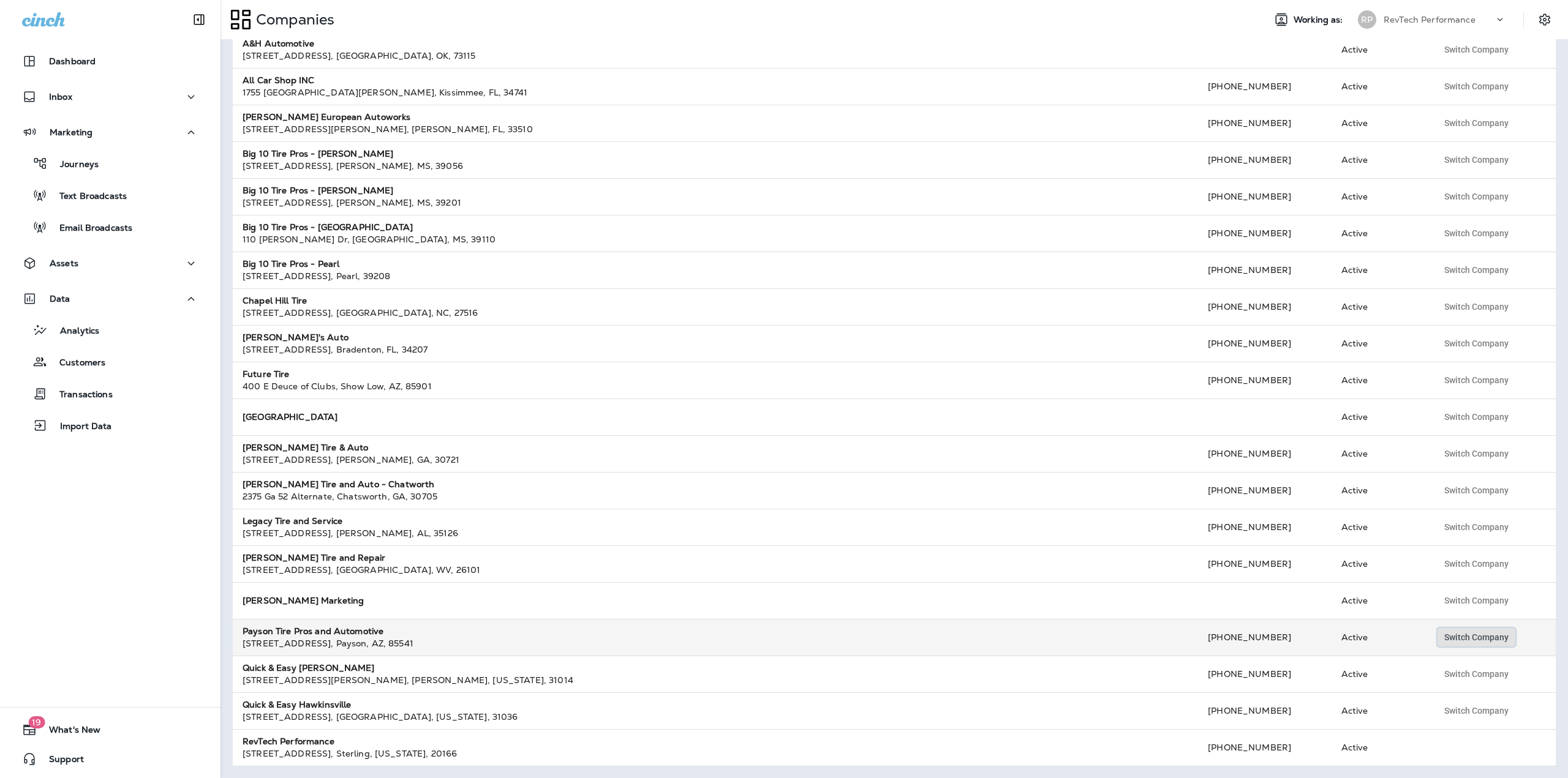
click at [1448, 634] on span "Switch Company" at bounding box center [1476, 637] width 65 height 9
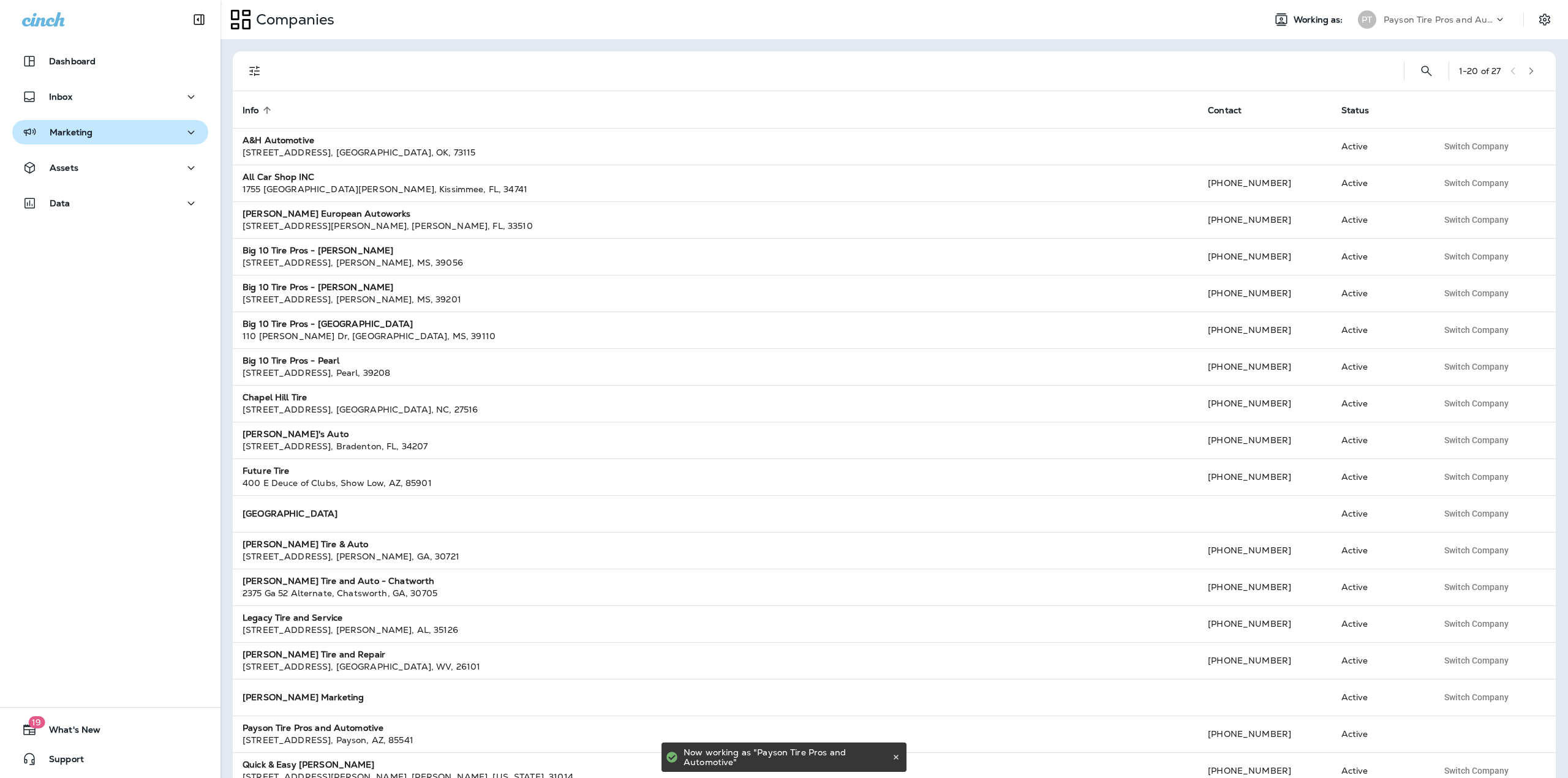
click at [155, 125] on div "Marketing" at bounding box center [110, 132] width 176 height 16
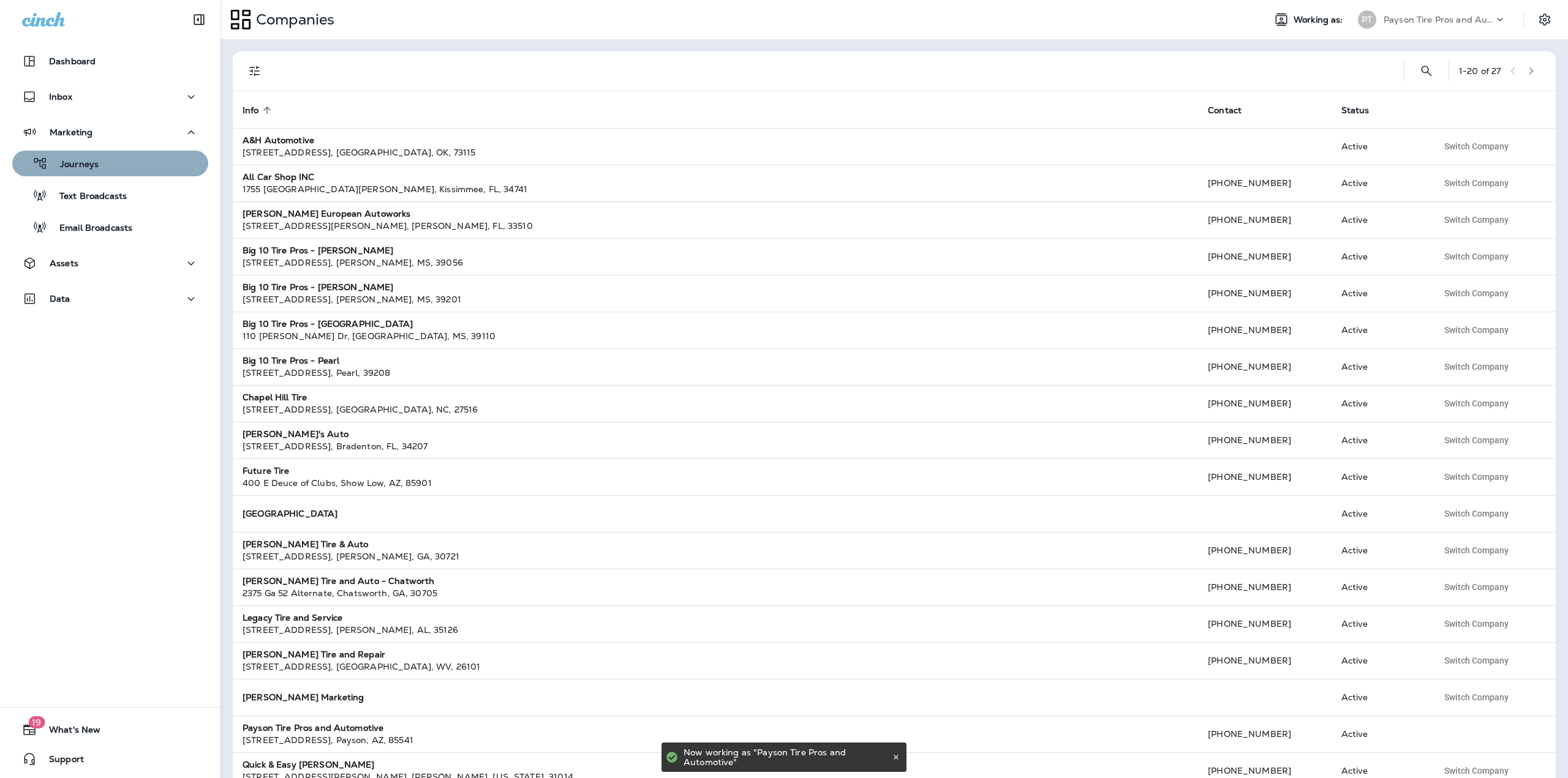
click at [122, 156] on div "Journeys" at bounding box center [110, 163] width 186 height 19
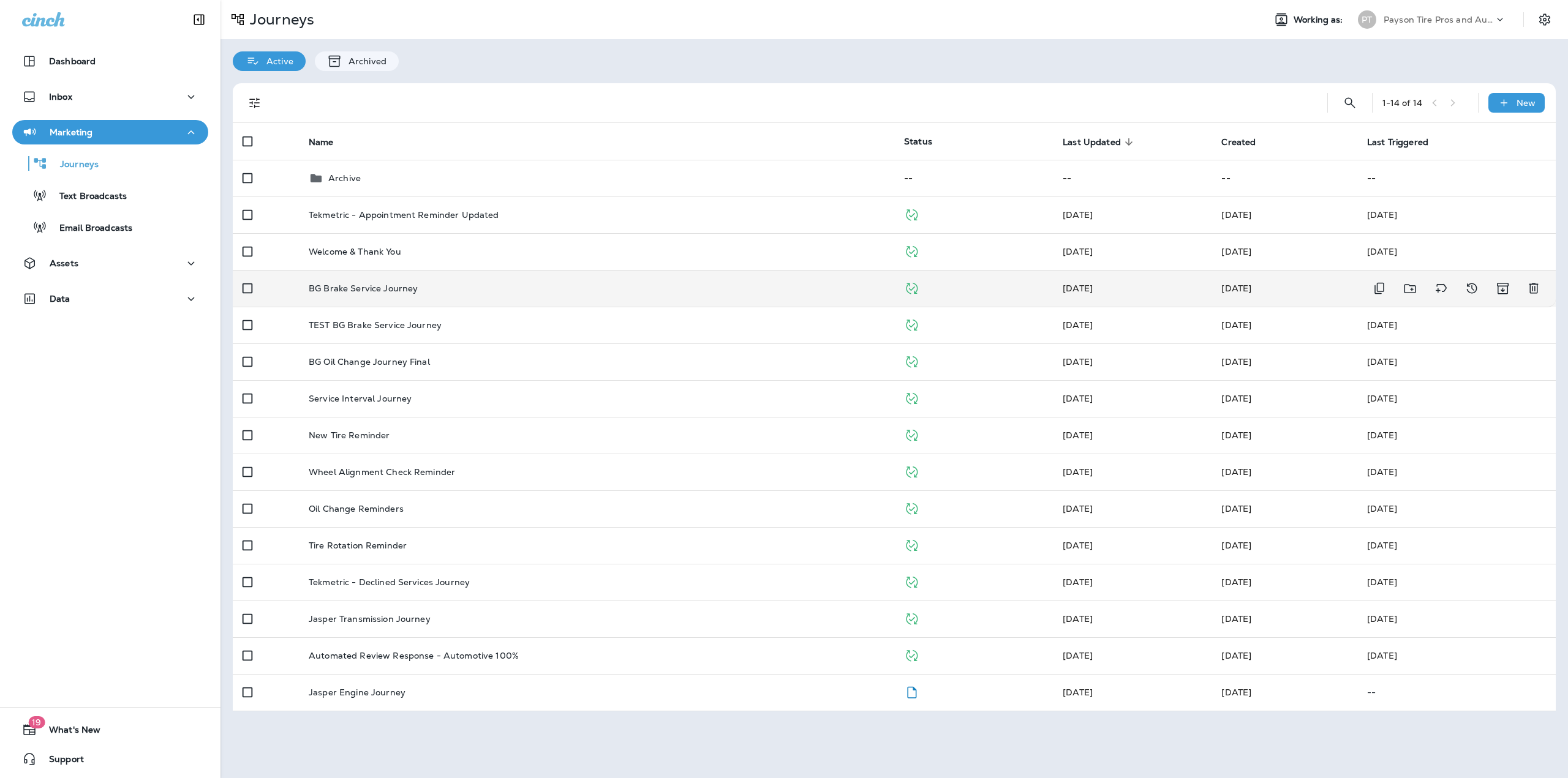
click at [504, 287] on div "BG Brake Service Journey" at bounding box center [596, 288] width 576 height 10
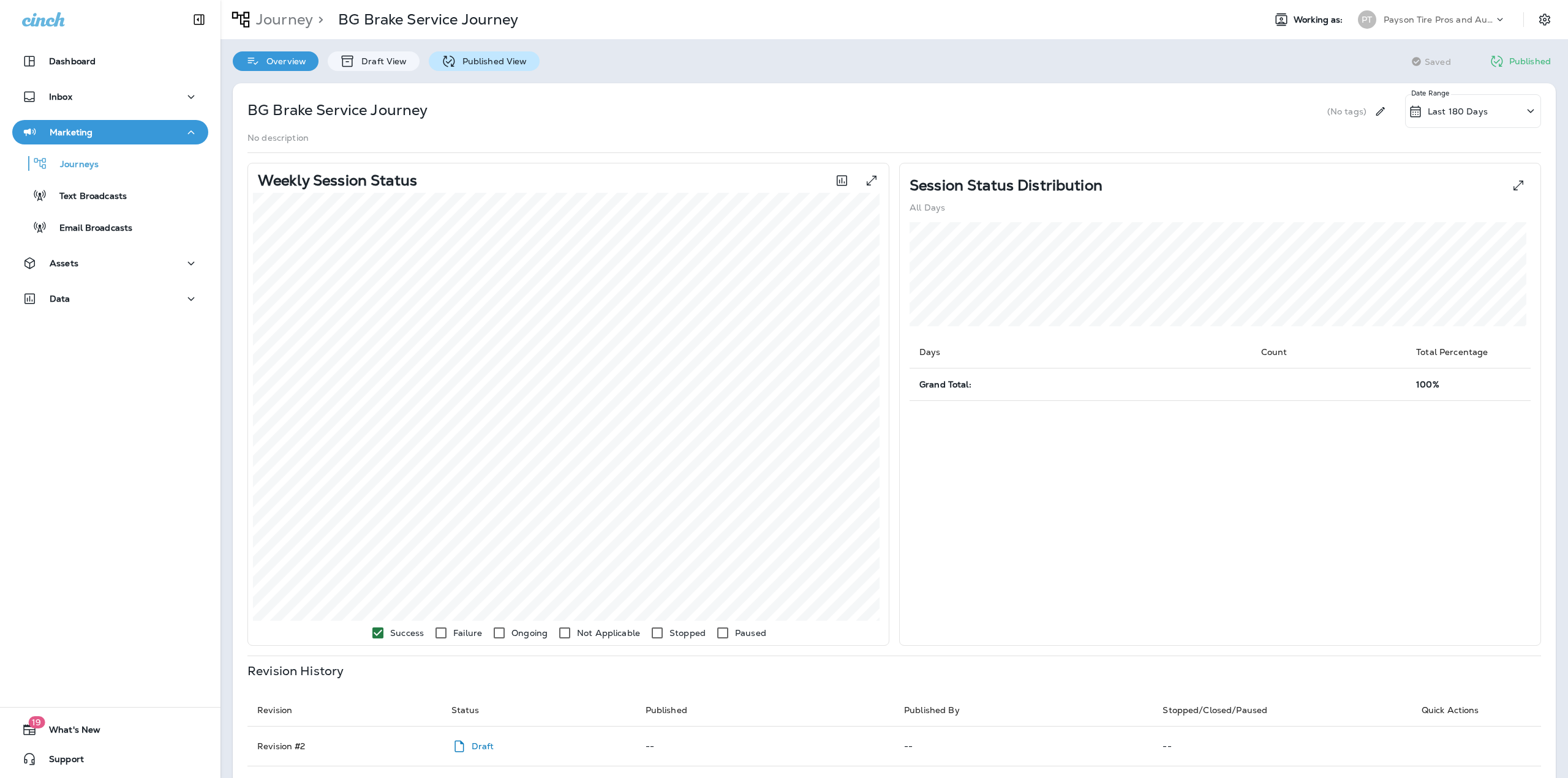
click at [487, 52] on div "Published View" at bounding box center [484, 61] width 111 height 19
